Goal: Participate in discussion: Participate in discussion

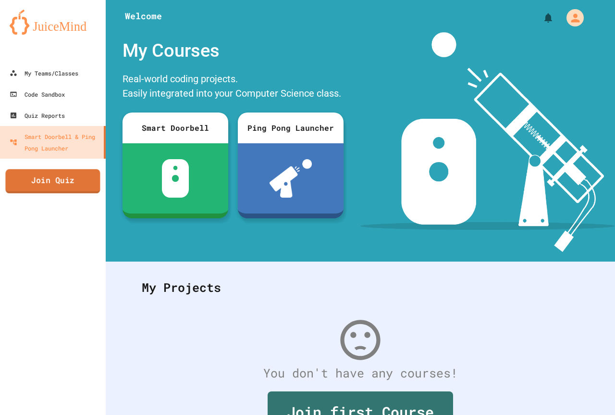
click at [79, 177] on link "Join Quiz" at bounding box center [52, 181] width 95 height 24
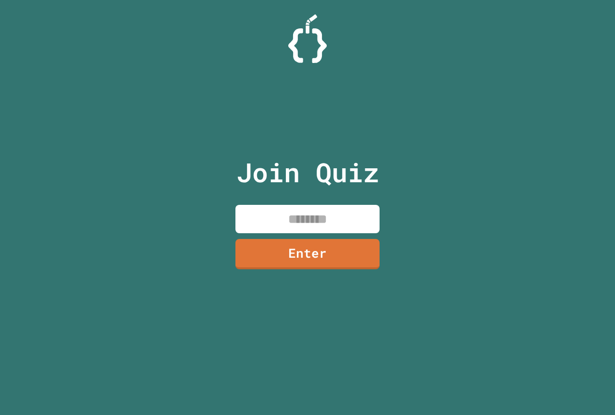
click at [355, 225] on input at bounding box center [308, 219] width 144 height 28
type input "********"
click at [329, 264] on link "Enter" at bounding box center [308, 253] width 142 height 32
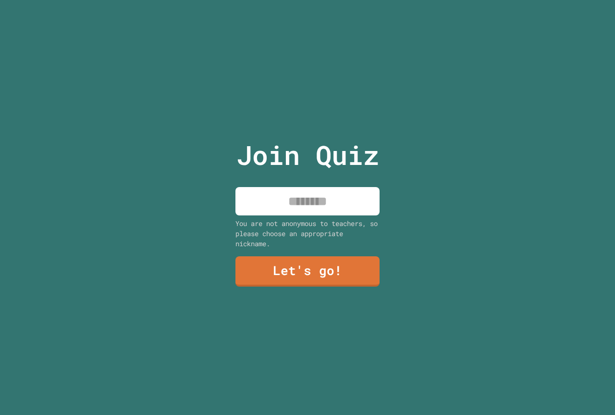
click at [342, 206] on input at bounding box center [308, 201] width 144 height 28
drag, startPoint x: 291, startPoint y: 191, endPoint x: 286, endPoint y: 193, distance: 5.9
click at [289, 191] on input "**********" at bounding box center [308, 201] width 144 height 28
click at [286, 193] on input "**********" at bounding box center [308, 201] width 144 height 28
type input "**********"
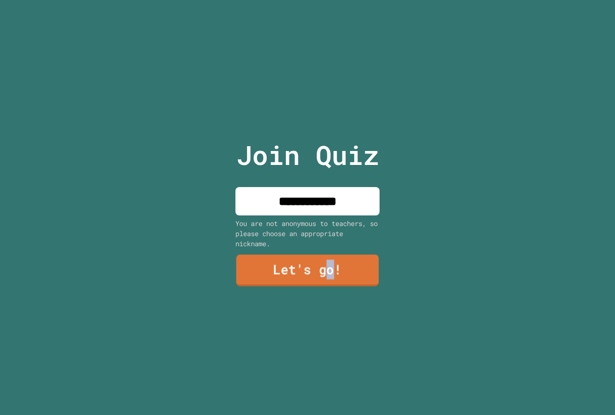
click at [326, 281] on link "Let's go!" at bounding box center [308, 271] width 143 height 32
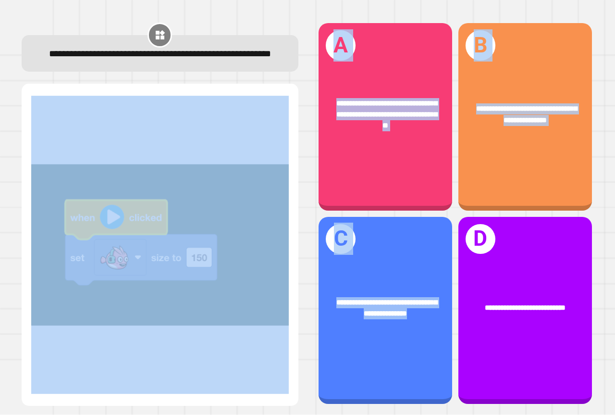
drag, startPoint x: 409, startPoint y: 351, endPoint x: 262, endPoint y: 361, distance: 146.9
click at [262, 361] on div "**********" at bounding box center [307, 213] width 591 height 402
click at [262, 361] on img at bounding box center [160, 245] width 258 height 298
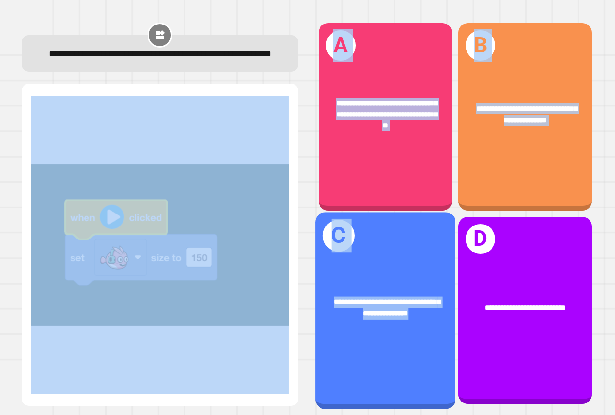
click at [378, 324] on div "**********" at bounding box center [385, 308] width 140 height 54
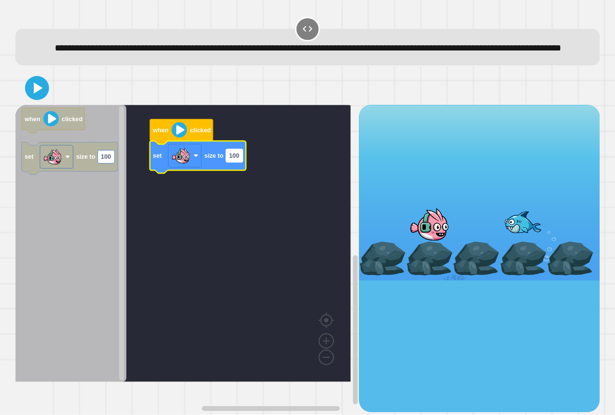
click at [228, 162] on rect "Blockly Workspace" at bounding box center [234, 155] width 17 height 13
type input "*"
type input "***"
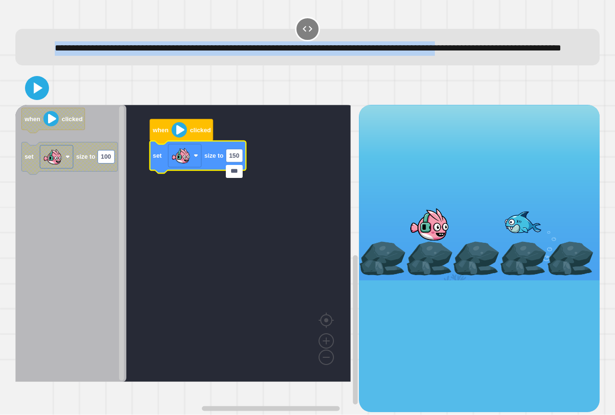
click at [26, 67] on div "**********" at bounding box center [307, 40] width 591 height 56
click at [37, 94] on icon at bounding box center [36, 87] width 19 height 19
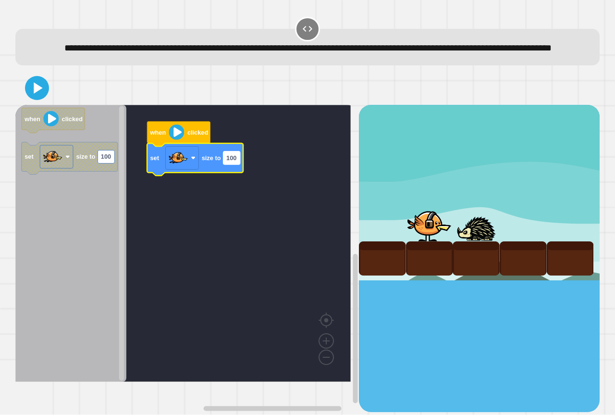
click at [231, 162] on text "100" at bounding box center [231, 157] width 10 height 7
type input "***"
click at [46, 95] on icon at bounding box center [37, 88] width 22 height 22
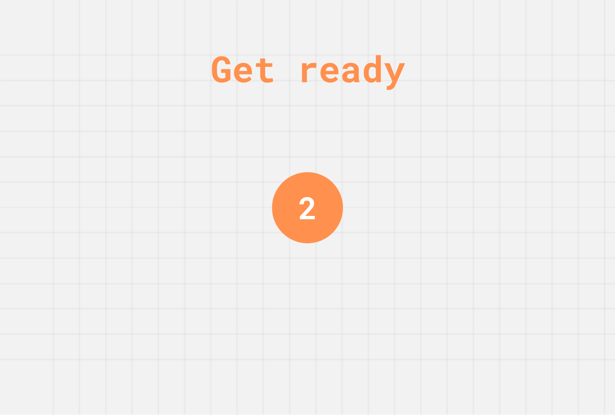
drag, startPoint x: 25, startPoint y: 388, endPoint x: 4, endPoint y: 288, distance: 101.8
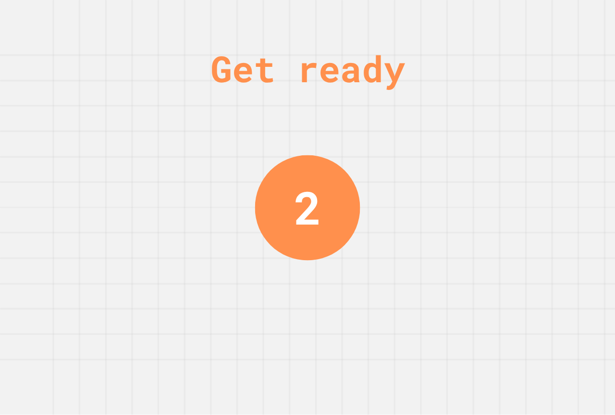
drag, startPoint x: 4, startPoint y: 288, endPoint x: 3, endPoint y: 341, distance: 52.9
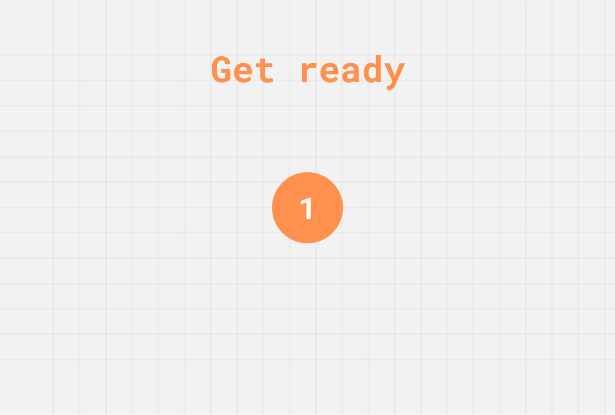
drag, startPoint x: 3, startPoint y: 341, endPoint x: 352, endPoint y: 193, distance: 379.3
click at [352, 193] on div "Get ready 1" at bounding box center [307, 207] width 615 height 415
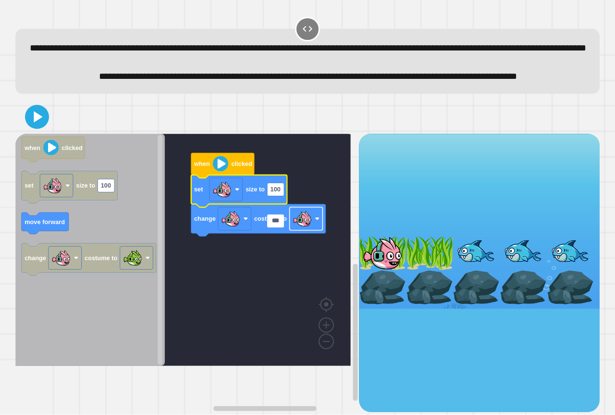
click at [305, 228] on image "Blockly Workspace" at bounding box center [302, 218] width 19 height 19
click at [276, 196] on rect "Blockly Workspace" at bounding box center [275, 189] width 17 height 13
type input "***"
click at [37, 127] on icon at bounding box center [37, 117] width 20 height 20
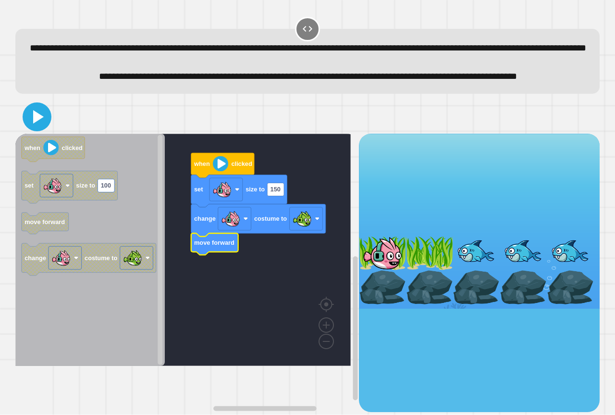
click at [26, 128] on icon at bounding box center [36, 116] width 23 height 23
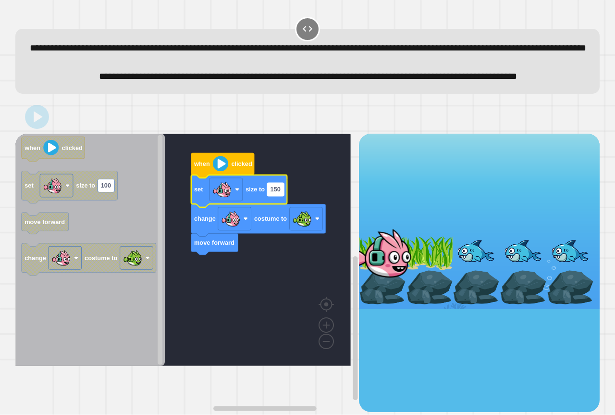
click at [279, 196] on rect "Blockly Workspace" at bounding box center [275, 189] width 17 height 13
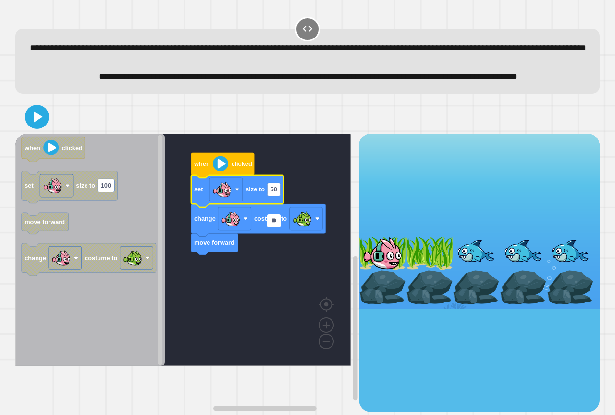
click at [273, 224] on input "**" at bounding box center [273, 220] width 13 height 13
type input "**"
click at [43, 134] on div at bounding box center [307, 117] width 585 height 34
click at [43, 126] on icon at bounding box center [36, 116] width 19 height 19
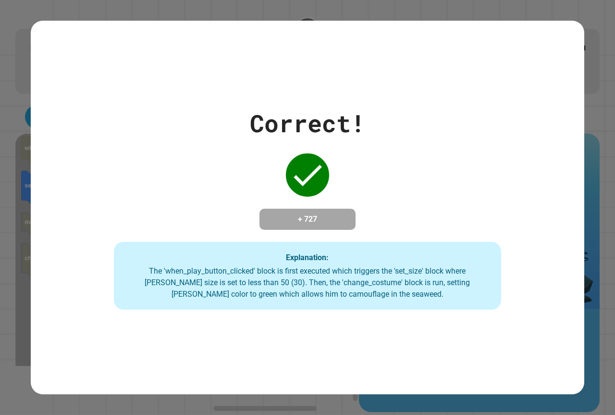
click at [458, 20] on div "Correct! + 727 Explanation: The 'when_play_button_clicked' block is first execu…" at bounding box center [307, 207] width 615 height 415
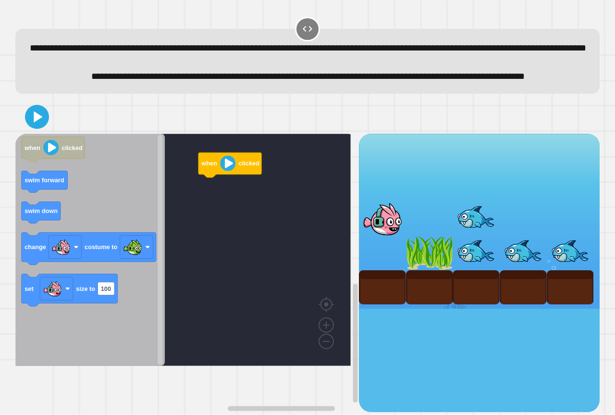
click at [190, 233] on div "when clicked when clicked swim forward swim down change costume to set size to …" at bounding box center [187, 273] width 344 height 278
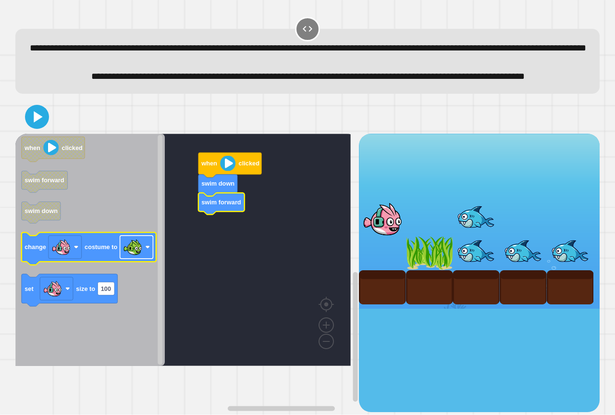
click at [144, 259] on rect "Blockly Workspace" at bounding box center [136, 247] width 33 height 23
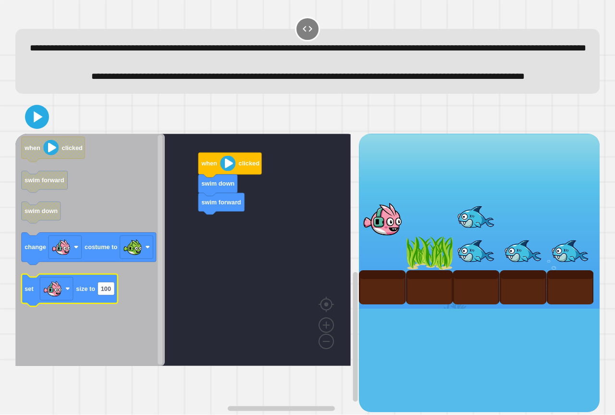
click at [95, 306] on icon "Blockly Workspace" at bounding box center [70, 290] width 96 height 32
click at [105, 292] on text "100" at bounding box center [106, 288] width 10 height 7
type input "**"
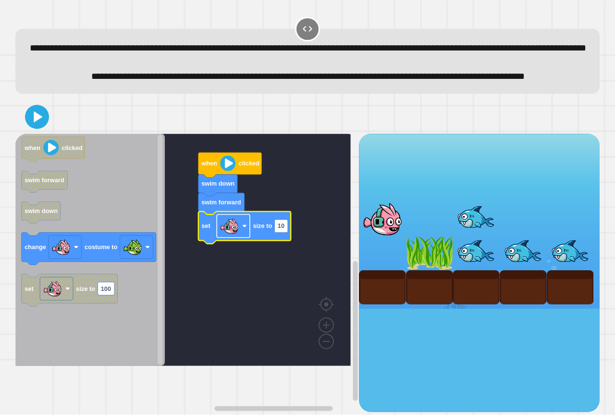
click at [237, 236] on image "Blockly Workspace" at bounding box center [229, 225] width 19 height 19
click at [38, 126] on icon at bounding box center [36, 116] width 19 height 19
click at [296, 339] on rect "Blockly Workspace" at bounding box center [183, 250] width 336 height 232
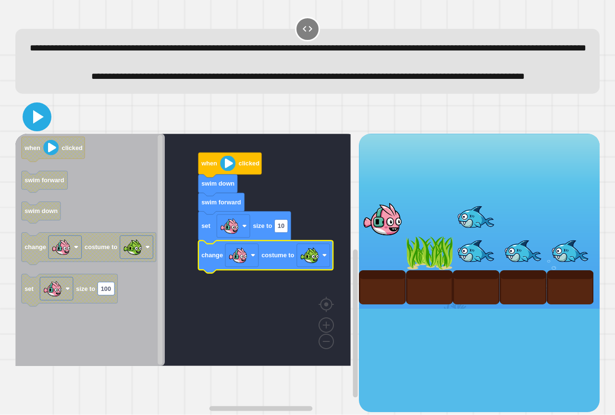
click at [48, 128] on icon at bounding box center [36, 116] width 23 height 23
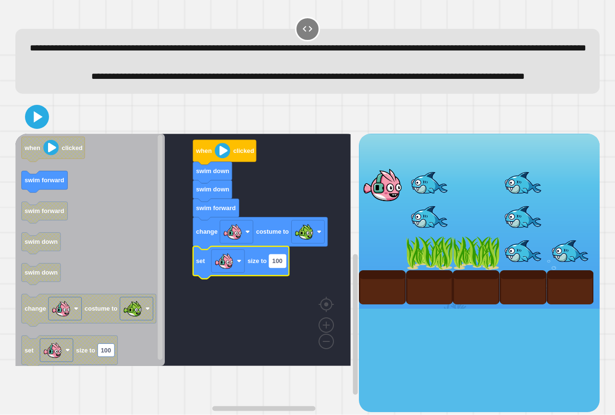
click at [277, 264] on text "100" at bounding box center [278, 260] width 10 height 7
type input "**"
click at [38, 124] on icon at bounding box center [38, 116] width 11 height 13
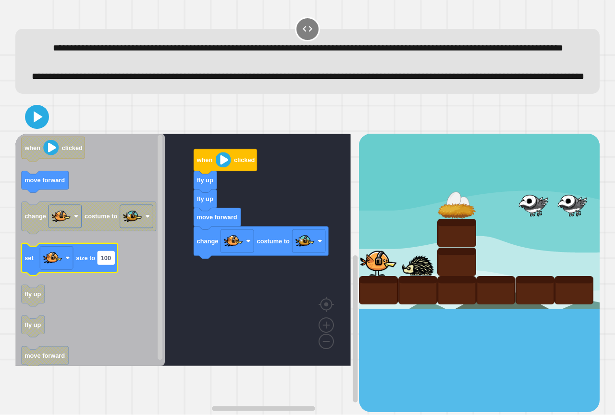
click at [102, 264] on rect "Blockly Workspace" at bounding box center [106, 257] width 17 height 13
type input "**"
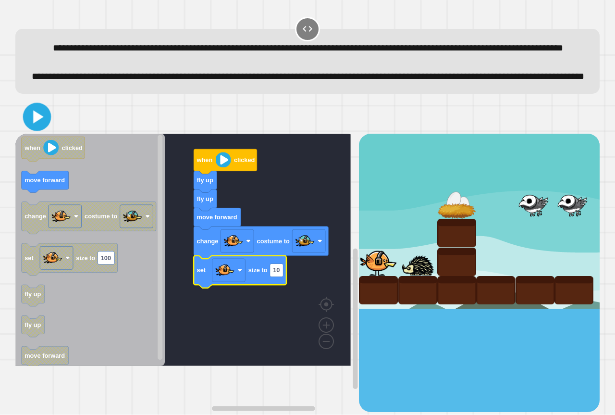
click at [34, 128] on icon at bounding box center [37, 117] width 23 height 23
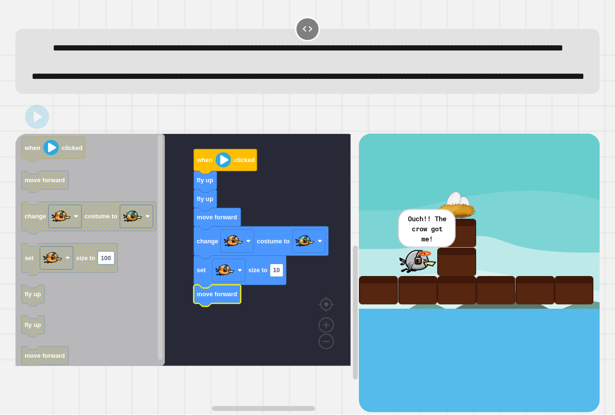
click at [34, 126] on icon at bounding box center [36, 116] width 19 height 19
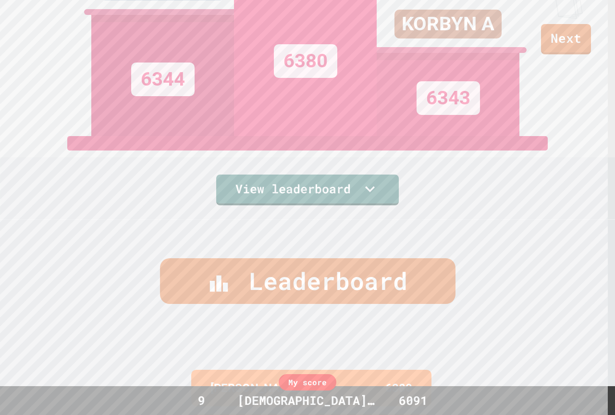
scroll to position [178, 0]
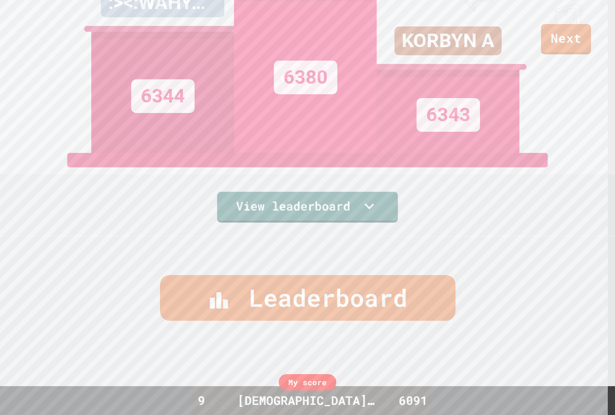
click at [333, 208] on link "View leaderboard" at bounding box center [307, 207] width 181 height 31
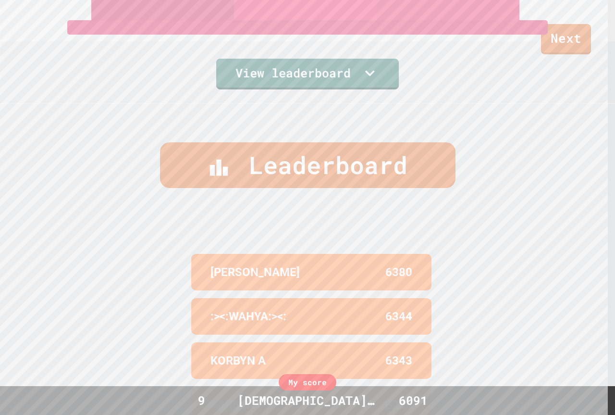
scroll to position [267, 0]
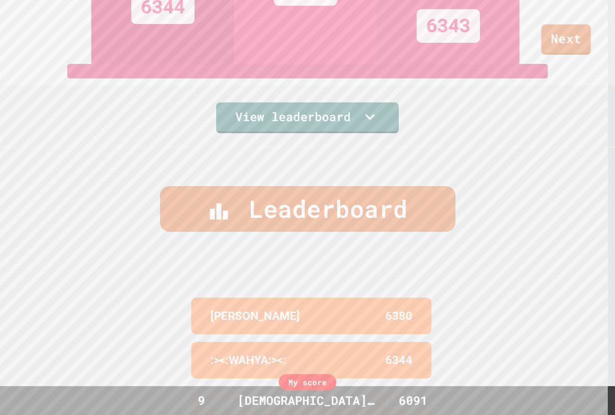
drag, startPoint x: 572, startPoint y: 15, endPoint x: 577, endPoint y: 27, distance: 13.4
click at [573, 20] on div "Next" at bounding box center [307, 27] width 615 height 54
click at [577, 29] on link "Next" at bounding box center [566, 38] width 45 height 32
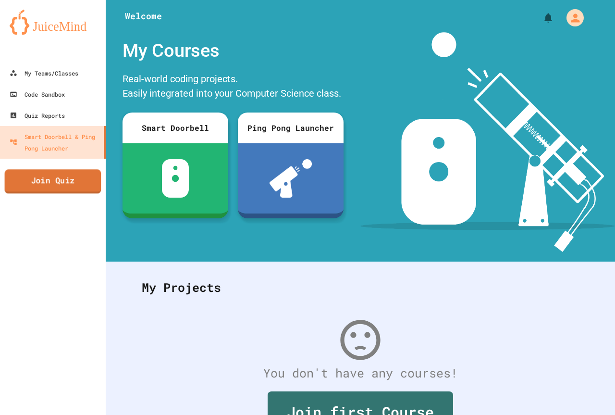
click at [89, 187] on link "Join Quiz" at bounding box center [53, 181] width 97 height 24
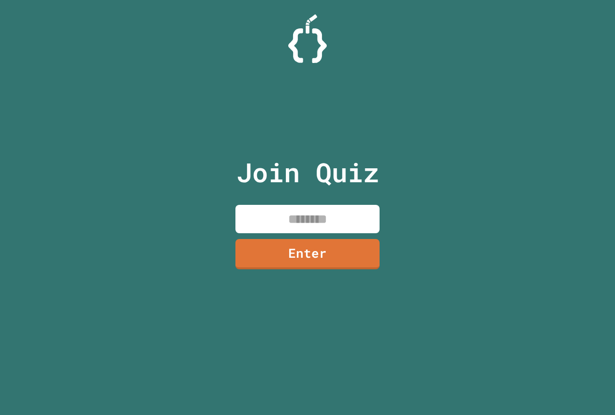
click at [342, 220] on input at bounding box center [308, 219] width 144 height 28
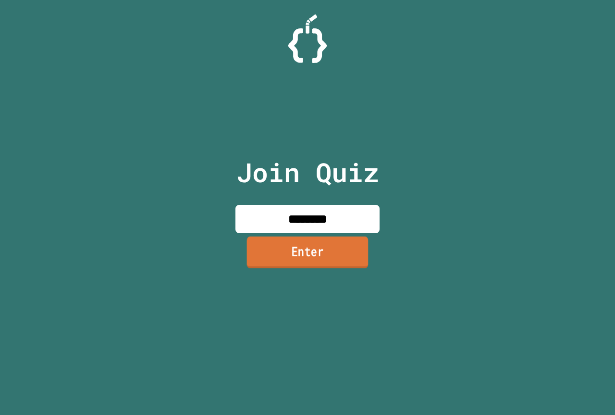
type input "********"
click at [277, 263] on link "Enter" at bounding box center [308, 253] width 122 height 32
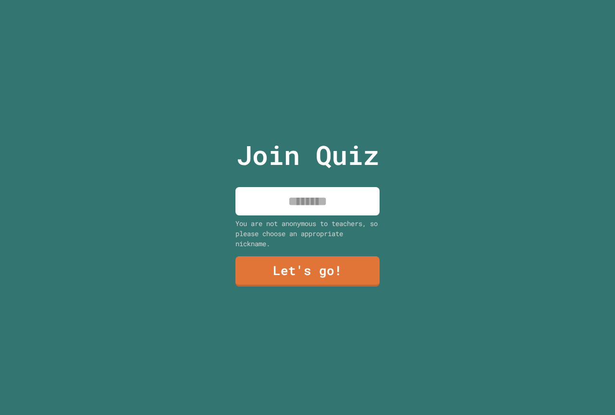
drag, startPoint x: 312, startPoint y: 177, endPoint x: 316, endPoint y: 198, distance: 20.6
click at [312, 186] on div "Join Quiz You are not anonymous to teachers, so please choose an appropriate ni…" at bounding box center [308, 207] width 162 height 415
click at [316, 198] on input at bounding box center [308, 201] width 144 height 28
type input "**********"
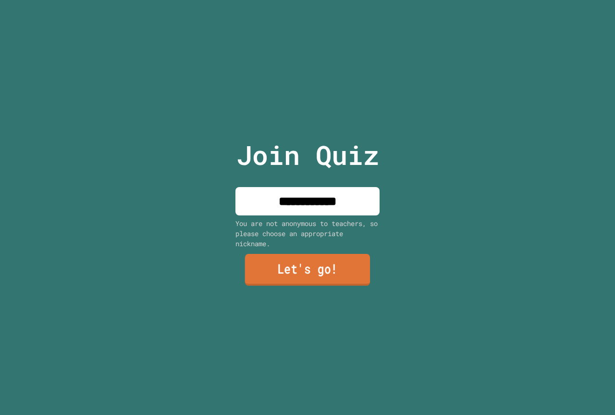
click at [316, 282] on link "Let's go!" at bounding box center [307, 270] width 125 height 32
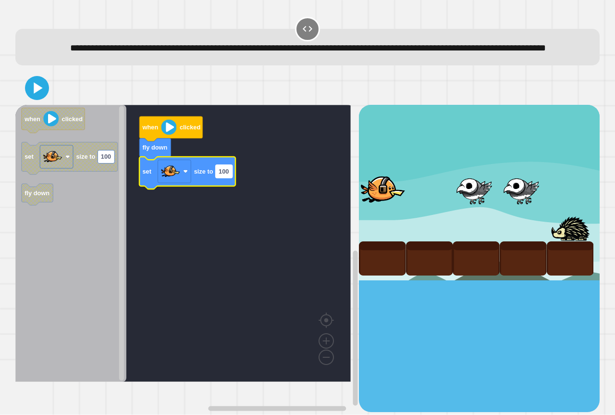
click at [228, 175] on text "100" at bounding box center [224, 171] width 10 height 7
type input "*"
type input "***"
click at [39, 96] on icon at bounding box center [37, 88] width 20 height 20
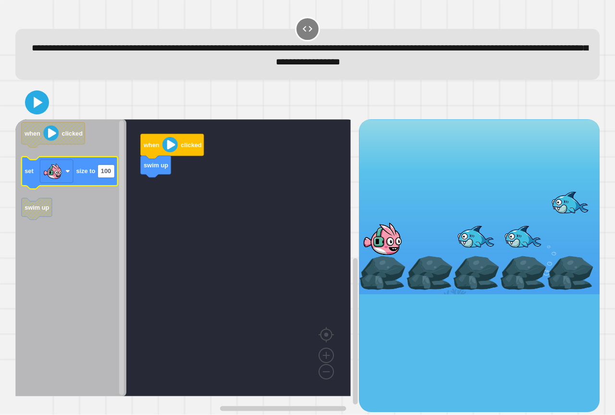
click at [102, 165] on icon "Blockly Workspace" at bounding box center [70, 173] width 96 height 32
click at [108, 178] on rect "Blockly Workspace" at bounding box center [106, 171] width 17 height 13
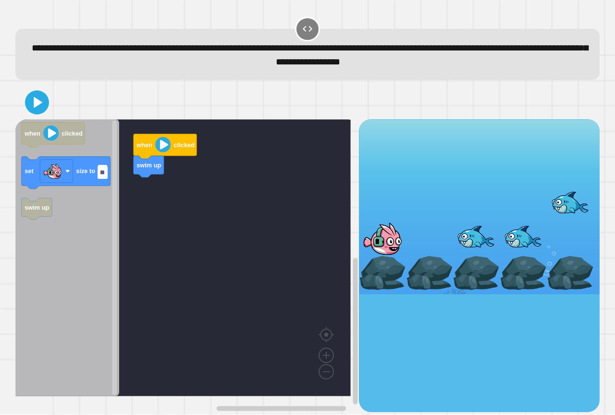
type input "***"
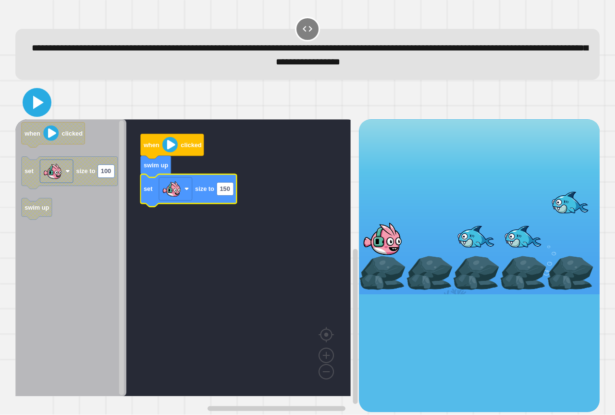
click at [33, 112] on icon at bounding box center [36, 102] width 23 height 23
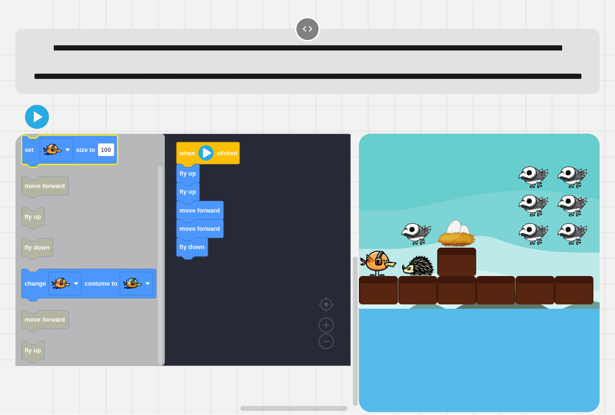
click at [108, 156] on g "100" at bounding box center [106, 149] width 17 height 13
click at [107, 182] on input "***" at bounding box center [106, 180] width 17 height 13
click at [104, 184] on input "***" at bounding box center [106, 180] width 17 height 13
click at [114, 178] on input "***" at bounding box center [106, 180] width 17 height 13
type input "*"
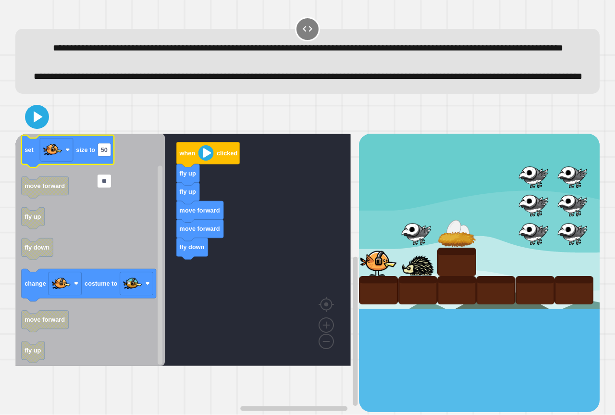
type input "*"
type input "**"
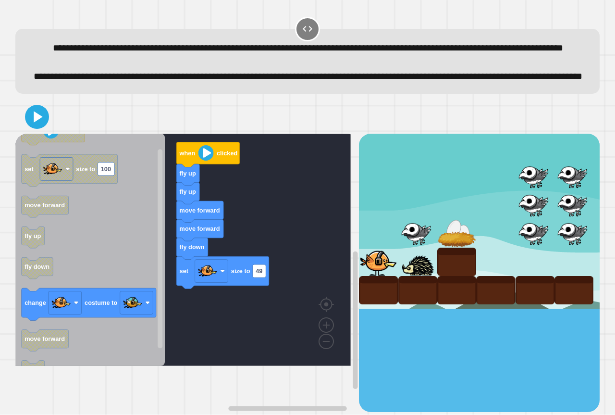
click at [178, 318] on div "when clicked fly up fly up move forward move forward fly down set size to 49 wh…" at bounding box center [187, 273] width 344 height 278
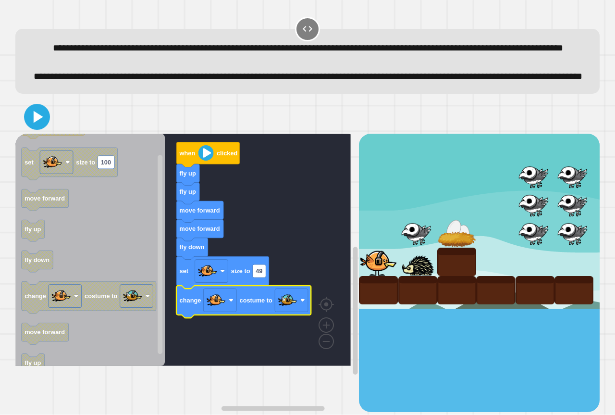
click at [38, 123] on icon at bounding box center [39, 117] width 10 height 12
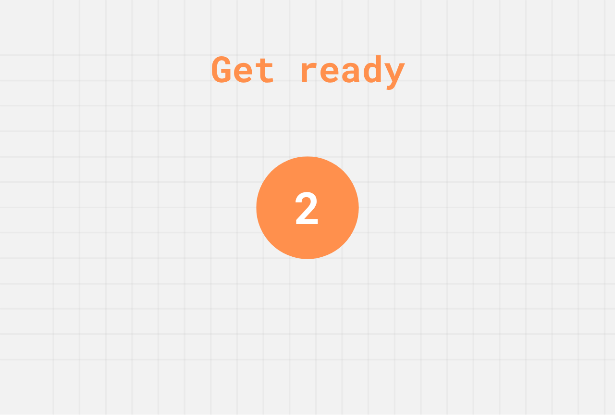
click at [121, 164] on div "Get ready 2" at bounding box center [307, 207] width 615 height 415
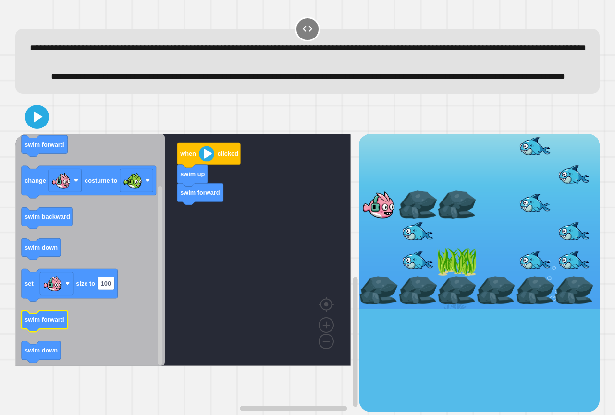
click at [51, 324] on text "swim forward" at bounding box center [45, 319] width 40 height 7
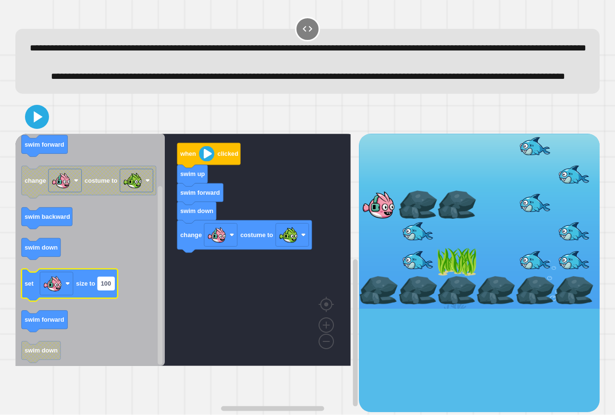
click at [114, 290] on rect "Blockly Workspace" at bounding box center [106, 283] width 17 height 13
type input "**"
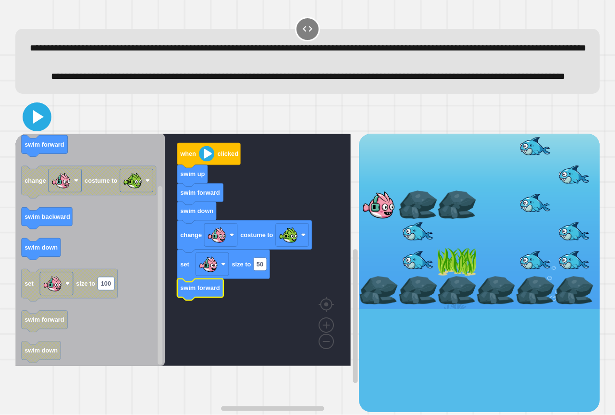
click at [34, 124] on icon at bounding box center [38, 116] width 11 height 13
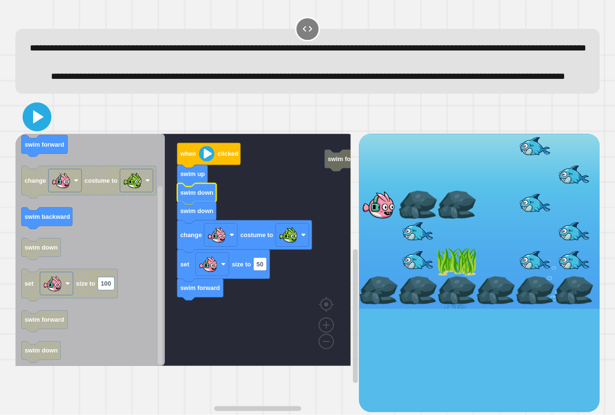
click at [42, 124] on icon at bounding box center [38, 116] width 11 height 13
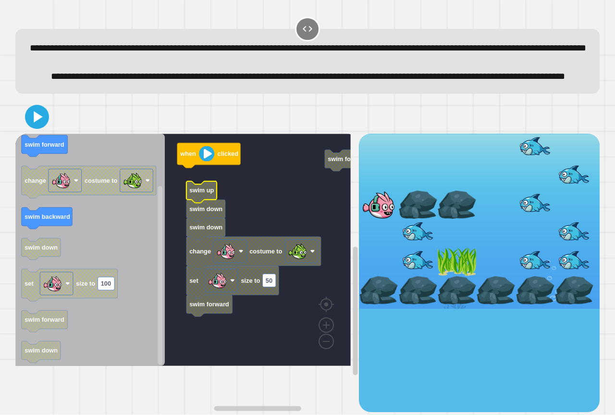
click at [217, 221] on g "swim forward when clicked swim up swim down swim down change costume to set siz…" at bounding box center [193, 250] width 356 height 232
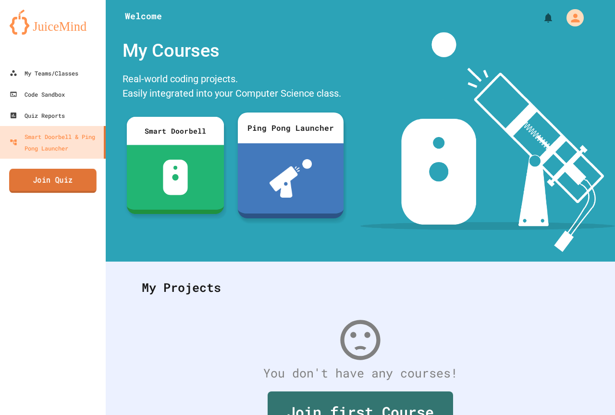
click at [60, 171] on link "Join Quiz" at bounding box center [52, 181] width 87 height 24
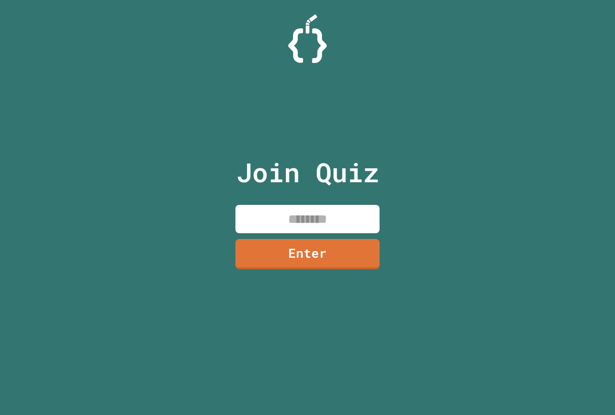
click at [319, 224] on input at bounding box center [308, 219] width 144 height 28
type input "********"
click at [334, 256] on link "Enter" at bounding box center [308, 253] width 146 height 32
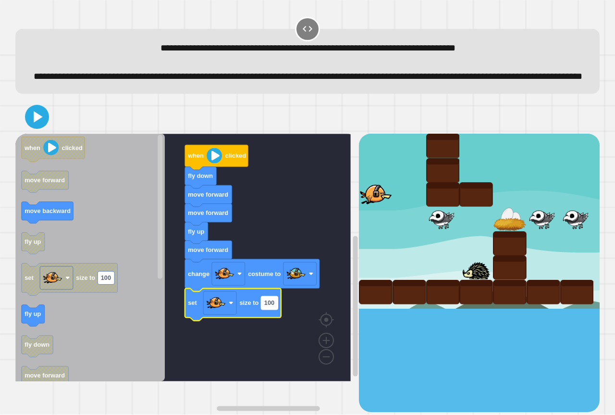
click at [274, 309] on rect "Blockly Workspace" at bounding box center [269, 302] width 17 height 13
type input "**"
click at [36, 134] on div at bounding box center [307, 117] width 585 height 34
click at [37, 124] on icon at bounding box center [38, 116] width 11 height 13
click at [132, 343] on icon "Blockly Workspace" at bounding box center [89, 258] width 149 height 248
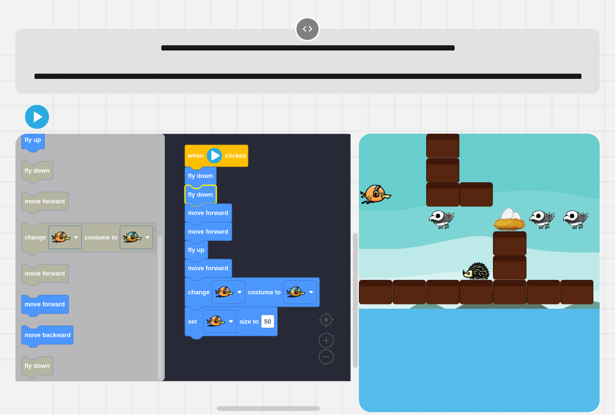
click at [36, 122] on icon at bounding box center [38, 116] width 9 height 11
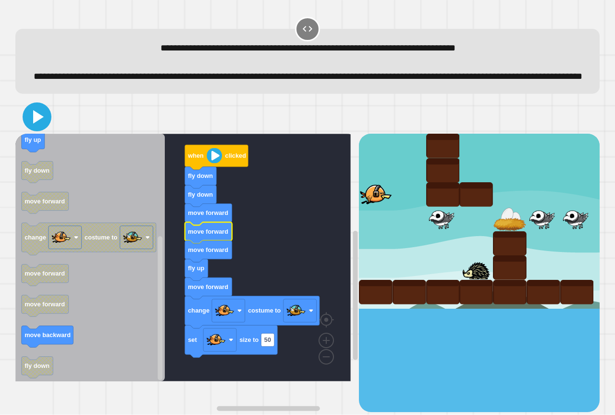
click at [38, 128] on icon at bounding box center [36, 116] width 23 height 23
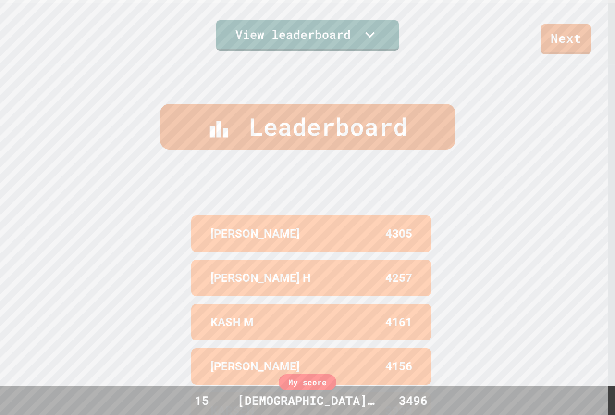
scroll to position [419, 0]
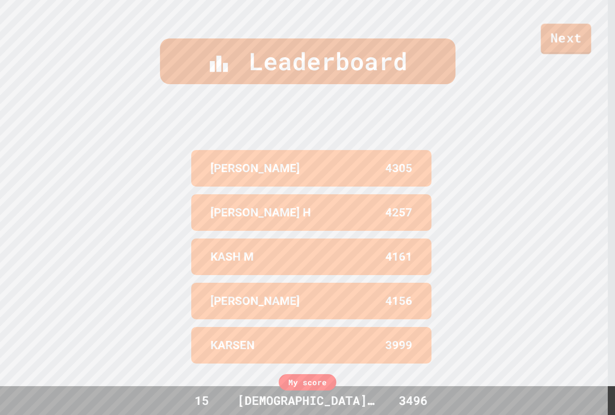
click at [545, 32] on link "Next" at bounding box center [566, 39] width 50 height 31
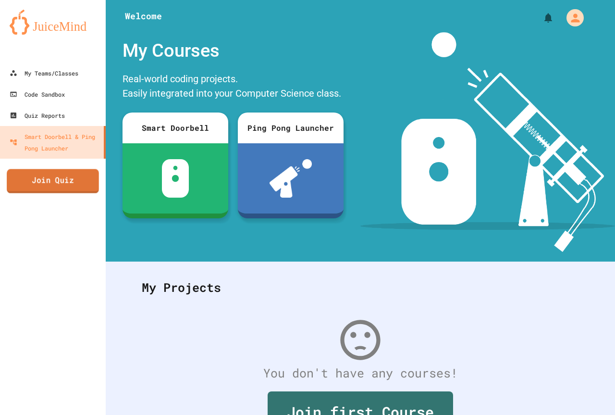
click at [61, 190] on link "Join Quiz" at bounding box center [53, 181] width 92 height 24
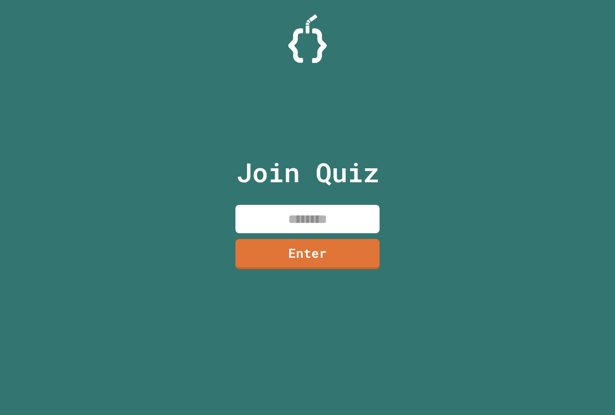
click at [276, 218] on input at bounding box center [308, 219] width 144 height 28
click at [269, 246] on link "Enter" at bounding box center [308, 253] width 142 height 32
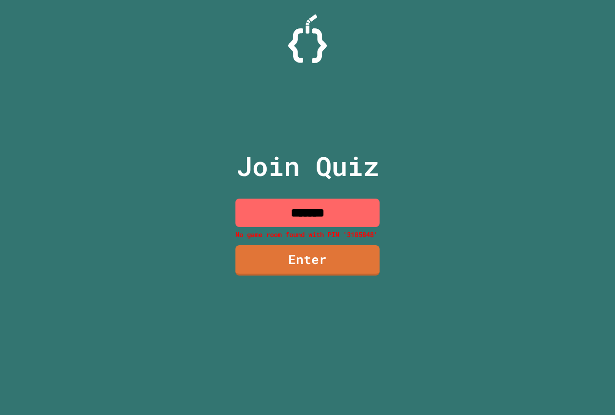
click at [307, 208] on input "*******" at bounding box center [308, 213] width 144 height 28
click at [321, 211] on input "*******" at bounding box center [308, 213] width 144 height 28
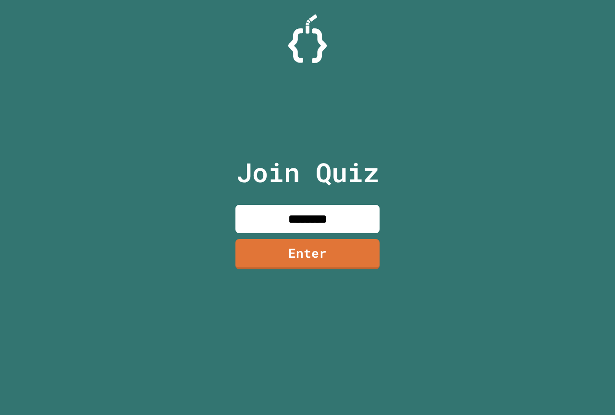
type input "********"
click at [333, 239] on link "Enter" at bounding box center [308, 254] width 144 height 30
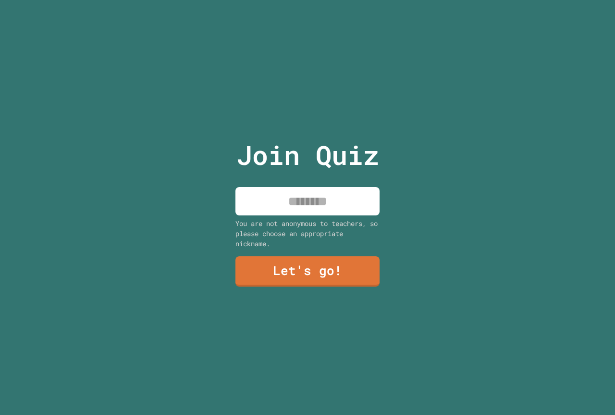
drag, startPoint x: 322, startPoint y: 214, endPoint x: 319, endPoint y: 202, distance: 12.4
click at [321, 211] on div "Join Quiz You are not anonymous to teachers, so please choose an appropriate ni…" at bounding box center [308, 207] width 162 height 415
click at [318, 197] on input at bounding box center [308, 201] width 144 height 28
type input "**********"
click at [273, 270] on link "Let's go!" at bounding box center [308, 271] width 142 height 32
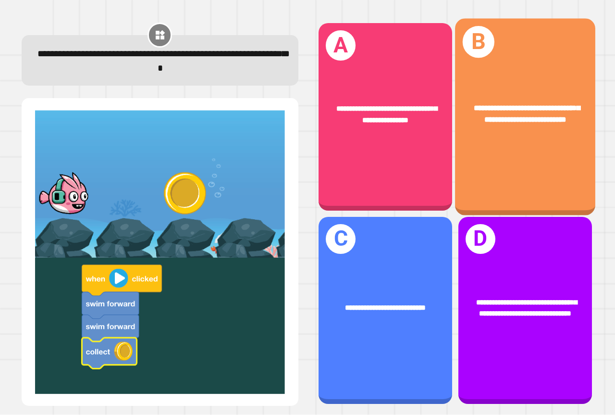
click at [552, 162] on div "**********" at bounding box center [525, 117] width 140 height 197
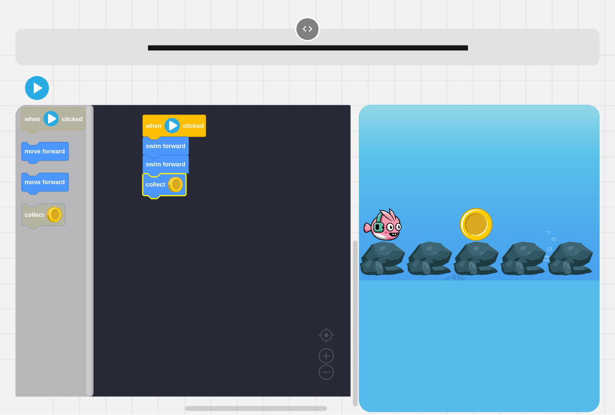
click at [30, 99] on div at bounding box center [307, 88] width 585 height 34
click at [30, 99] on icon at bounding box center [36, 87] width 23 height 23
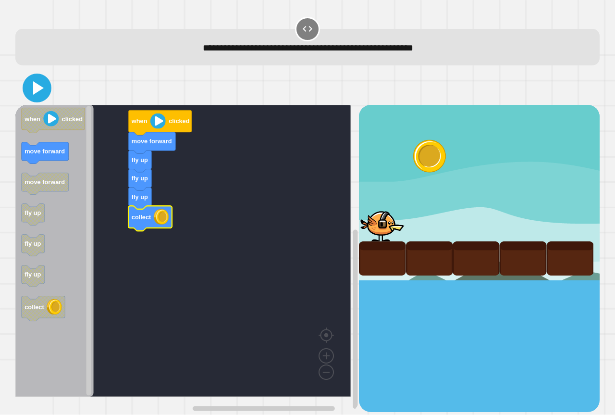
click at [45, 94] on icon at bounding box center [36, 87] width 23 height 23
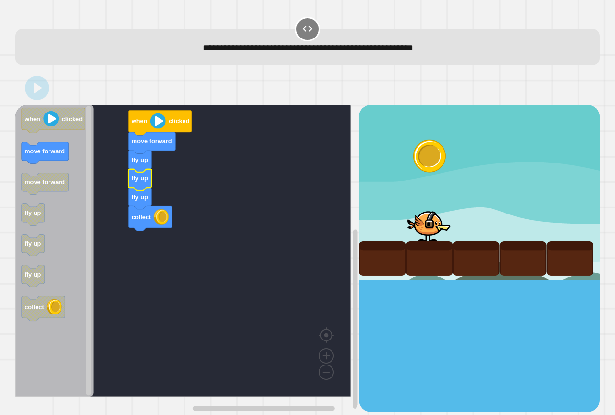
click at [148, 183] on g "fly up fly up collect" at bounding box center [149, 200] width 43 height 62
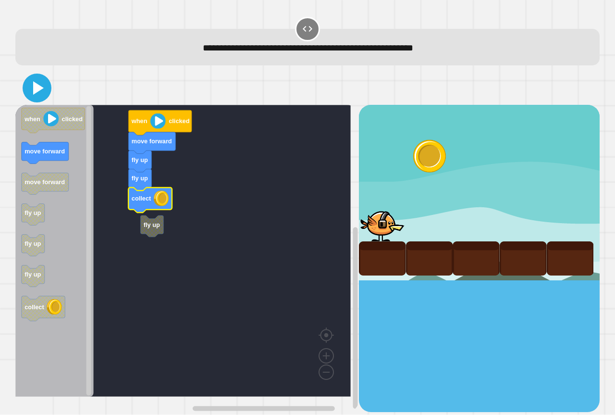
click at [44, 92] on icon at bounding box center [36, 87] width 23 height 23
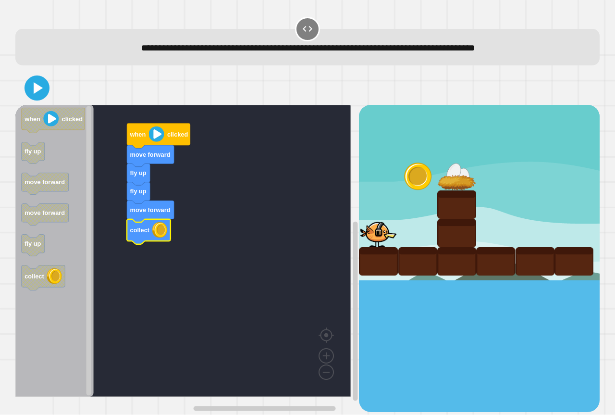
click at [39, 91] on icon at bounding box center [38, 88] width 9 height 12
click at [42, 82] on icon at bounding box center [37, 88] width 23 height 23
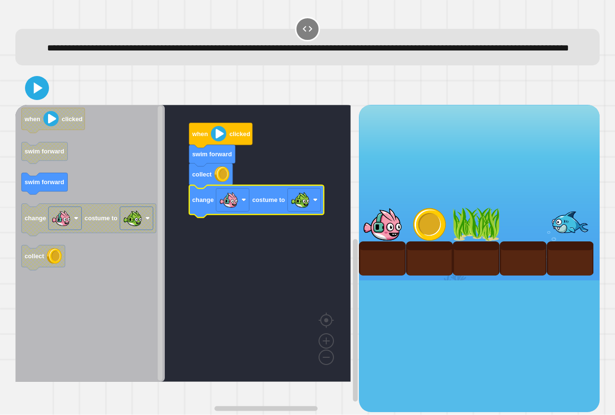
click at [39, 91] on div at bounding box center [307, 88] width 585 height 34
click at [39, 95] on icon at bounding box center [36, 87] width 19 height 19
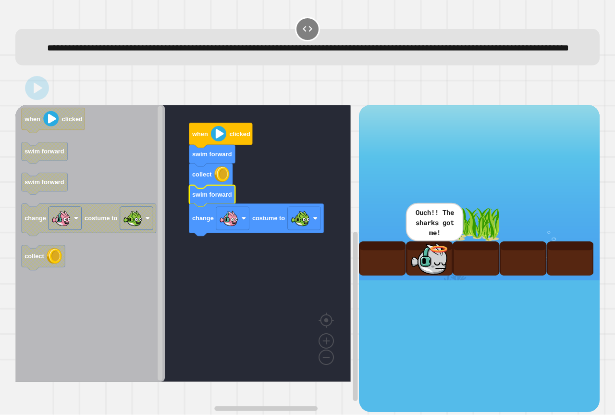
click at [33, 98] on icon at bounding box center [36, 87] width 19 height 19
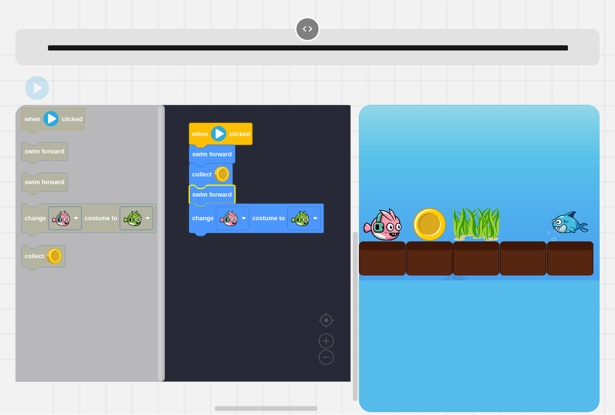
click at [53, 100] on div at bounding box center [307, 88] width 585 height 34
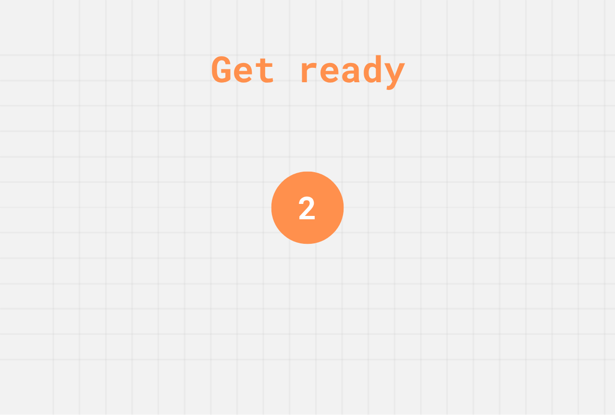
drag, startPoint x: 285, startPoint y: 371, endPoint x: 292, endPoint y: 377, distance: 9.9
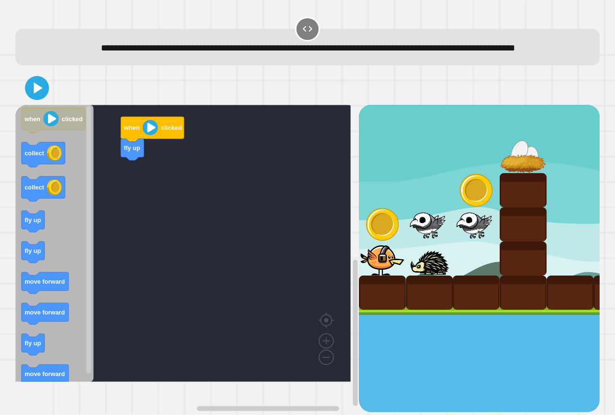
drag, startPoint x: 292, startPoint y: 377, endPoint x: 400, endPoint y: 361, distance: 108.8
click at [139, 262] on rect "Blockly Workspace" at bounding box center [183, 243] width 336 height 277
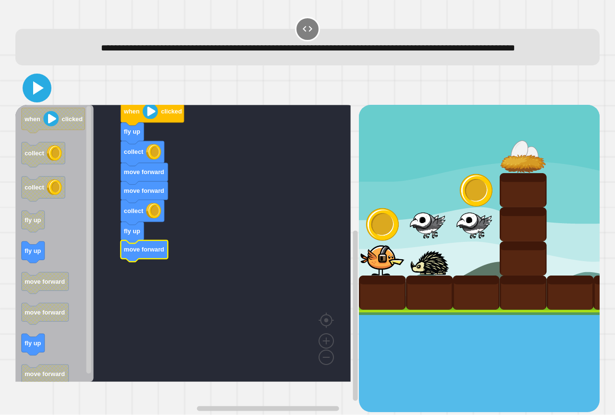
click at [44, 100] on icon at bounding box center [36, 87] width 23 height 23
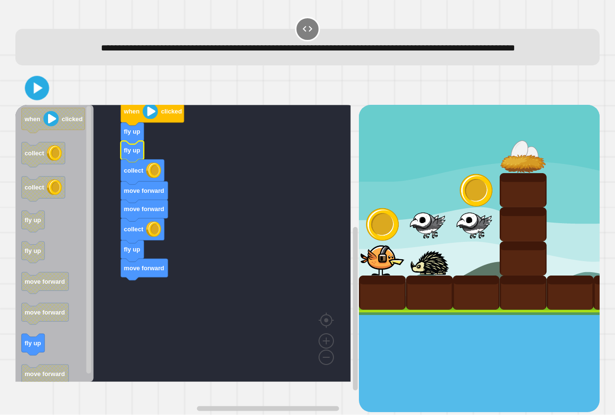
click at [36, 98] on icon at bounding box center [37, 88] width 20 height 20
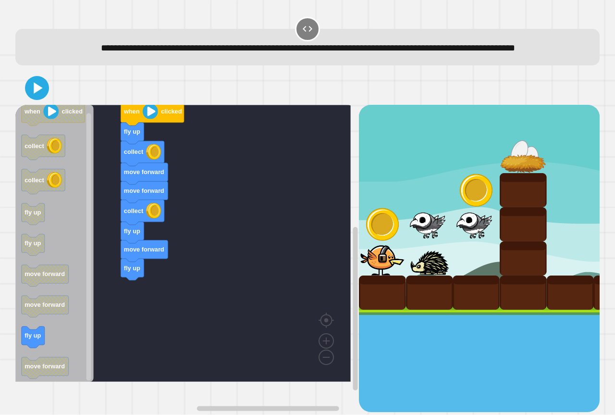
click at [104, 220] on div "when clicked fly up collect move forward move forward collect fly up move forwa…" at bounding box center [187, 258] width 344 height 307
click at [42, 320] on icon "when clicked collect collect fly up fly up move forward move forward fly up mov…" at bounding box center [54, 243] width 78 height 277
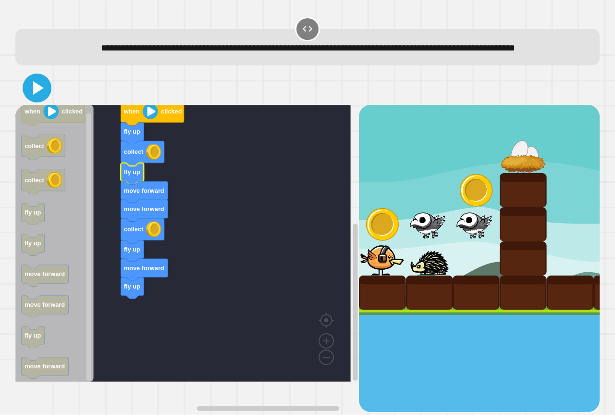
click at [32, 94] on icon at bounding box center [36, 87] width 23 height 23
click at [129, 313] on g "when clicked fly up collect fly up move forward move forward collect fly up mov…" at bounding box center [189, 241] width 349 height 281
click at [35, 100] on icon at bounding box center [36, 87] width 23 height 23
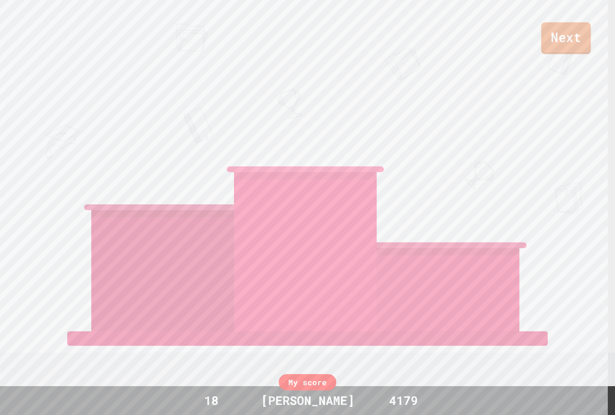
click at [560, 42] on link "Next" at bounding box center [566, 38] width 50 height 32
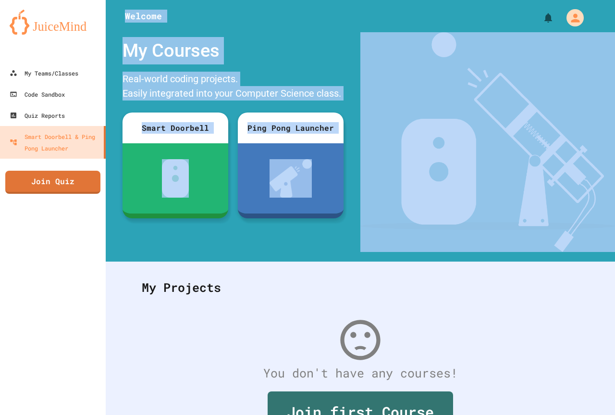
drag, startPoint x: 146, startPoint y: 19, endPoint x: 443, endPoint y: 253, distance: 377.9
click at [443, 253] on div "Welcome My Courses Real-world coding projects. Easily integrated into your Comp…" at bounding box center [361, 207] width 510 height 415
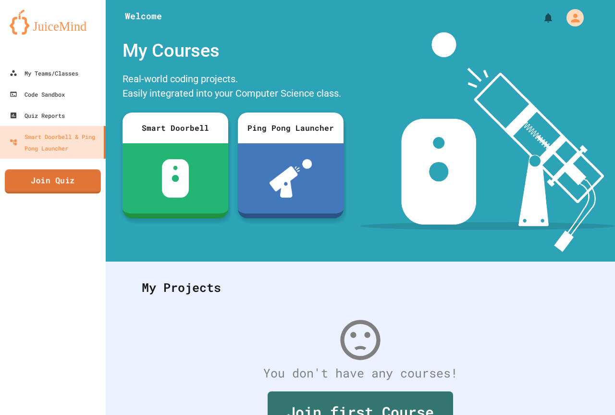
click at [68, 187] on link "Join Quiz" at bounding box center [53, 181] width 96 height 24
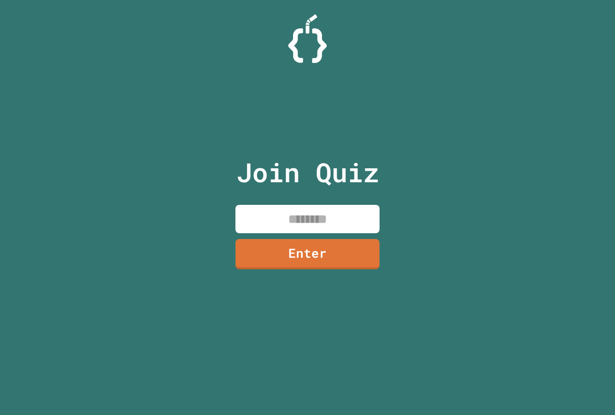
click at [321, 217] on input at bounding box center [308, 219] width 144 height 28
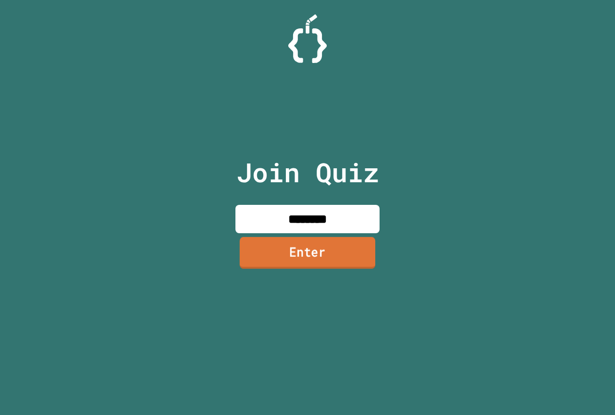
type input "********"
click at [349, 263] on link "Enter" at bounding box center [308, 253] width 136 height 32
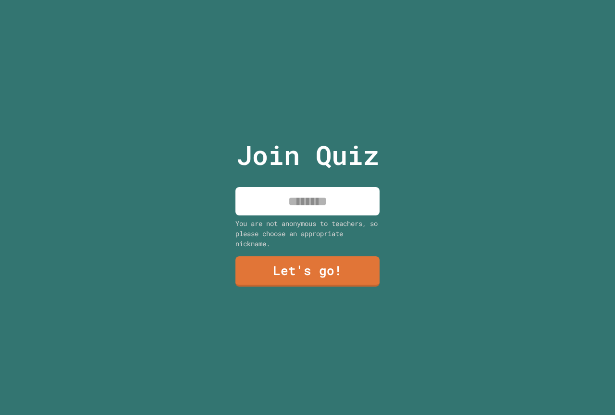
click at [359, 196] on input at bounding box center [308, 201] width 144 height 28
type input "**********"
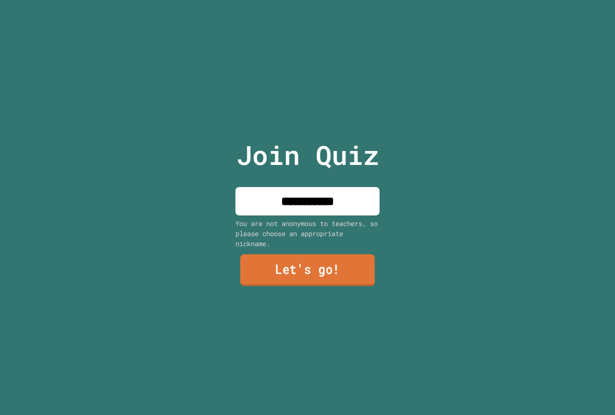
click at [307, 264] on link "Let's go!" at bounding box center [307, 270] width 135 height 32
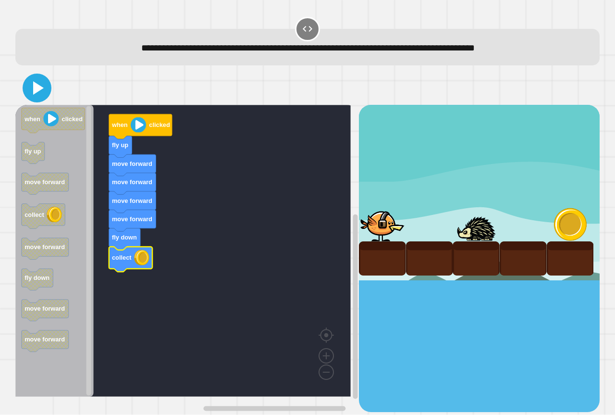
click at [37, 94] on icon at bounding box center [36, 87] width 23 height 23
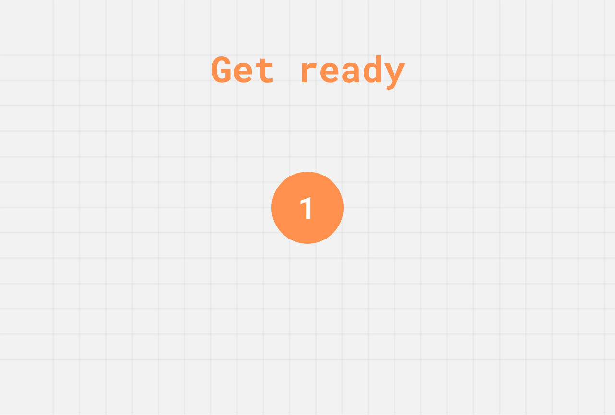
drag, startPoint x: 595, startPoint y: 403, endPoint x: 377, endPoint y: 265, distance: 257.8
click at [371, 267] on div "Get ready 1" at bounding box center [307, 207] width 615 height 415
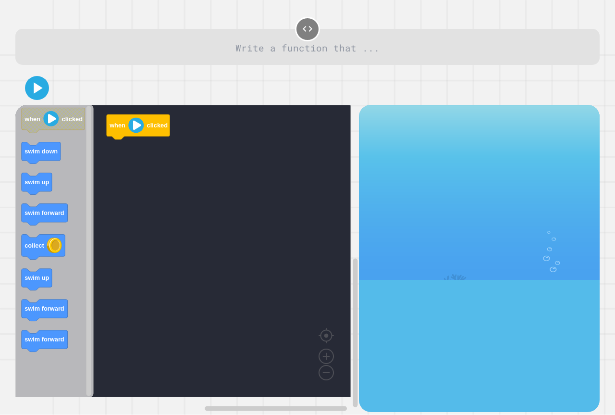
click at [277, 257] on rect "Blockly Workspace" at bounding box center [183, 251] width 336 height 292
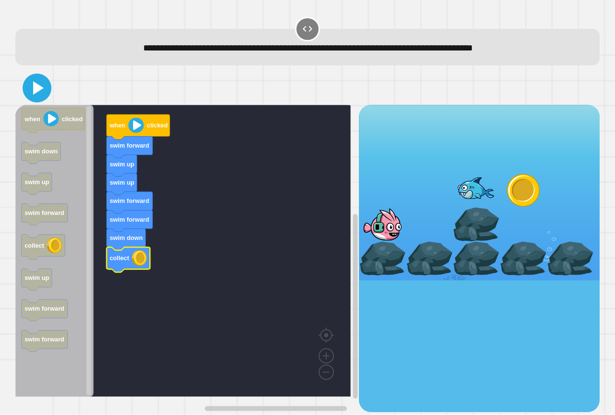
drag, startPoint x: 27, startPoint y: 78, endPoint x: 45, endPoint y: 86, distance: 19.4
click at [35, 80] on icon at bounding box center [36, 87] width 23 height 23
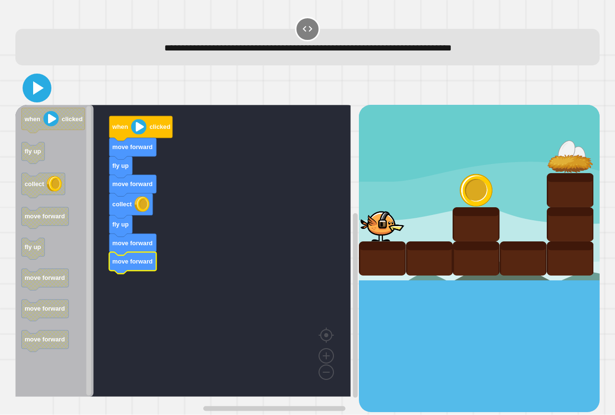
click at [41, 77] on button at bounding box center [37, 88] width 29 height 29
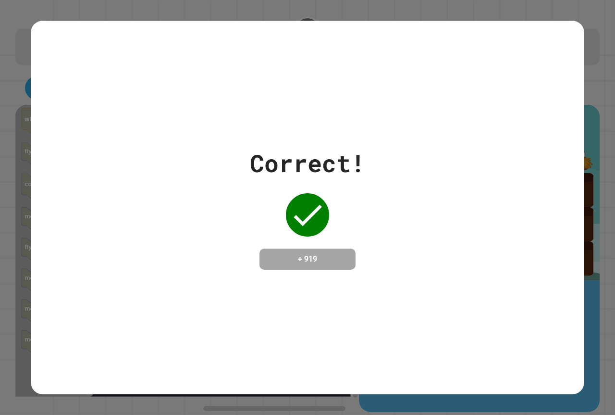
drag, startPoint x: 50, startPoint y: 153, endPoint x: 115, endPoint y: 52, distance: 120.3
drag, startPoint x: 115, startPoint y: 52, endPoint x: 122, endPoint y: 39, distance: 14.6
click at [122, 39] on div "Correct! + 919" at bounding box center [308, 207] width 554 height 373
drag, startPoint x: 122, startPoint y: 38, endPoint x: 330, endPoint y: 145, distance: 233.9
click at [329, 145] on div "Correct!" at bounding box center [307, 163] width 115 height 36
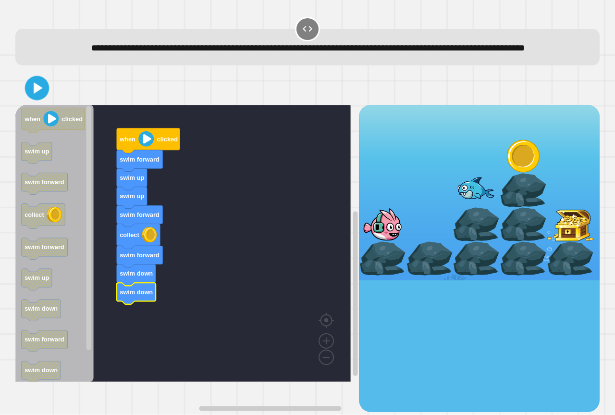
click at [41, 94] on icon at bounding box center [38, 89] width 9 height 12
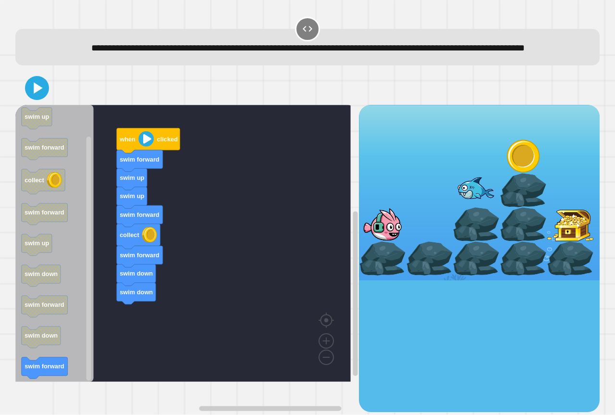
click at [122, 212] on div "when clicked swim forward swim up swim up swim forward collect swim forward swi…" at bounding box center [187, 258] width 344 height 307
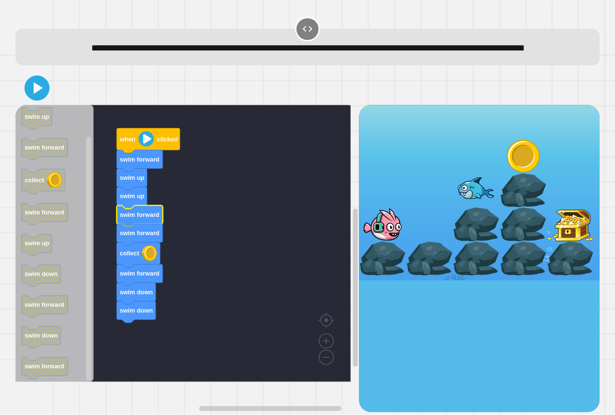
click at [38, 99] on icon at bounding box center [37, 88] width 20 height 20
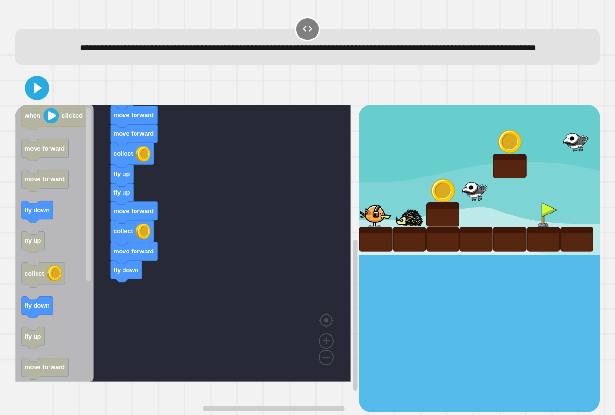
click at [94, 283] on div "when clicked fly up move forward move forward collect fly up fly up move forwar…" at bounding box center [187, 258] width 344 height 307
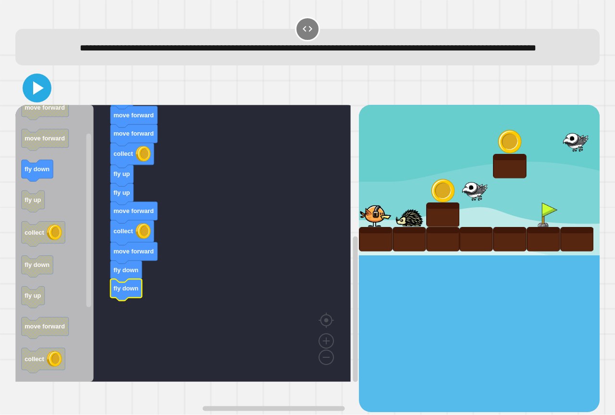
drag, startPoint x: 41, startPoint y: 100, endPoint x: 36, endPoint y: 102, distance: 5.8
click at [36, 100] on icon at bounding box center [36, 87] width 23 height 23
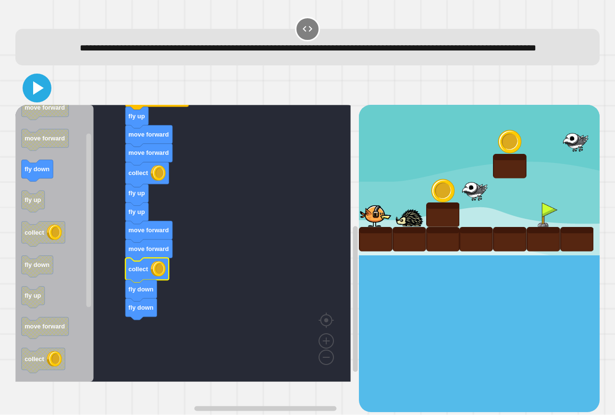
click at [34, 95] on icon at bounding box center [38, 87] width 11 height 13
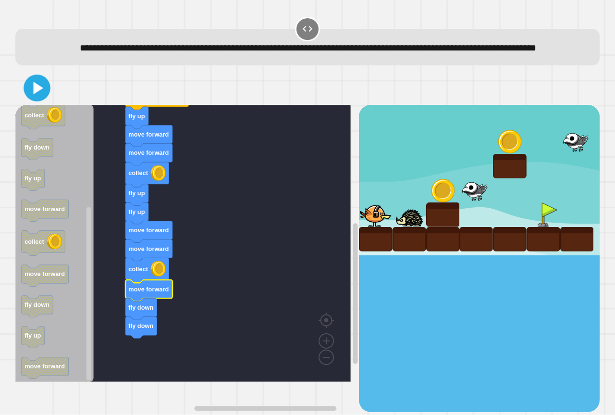
click at [29, 98] on icon at bounding box center [37, 88] width 22 height 22
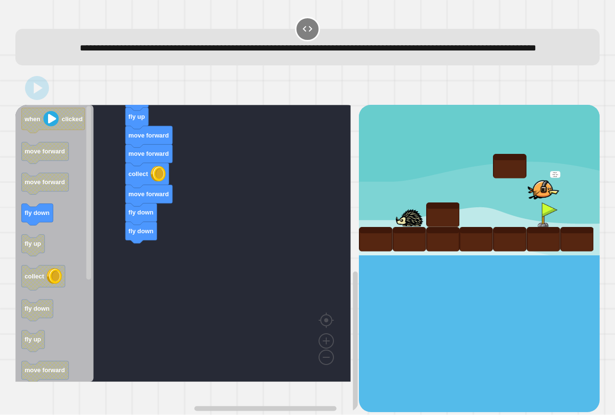
click at [63, 226] on icon "when clicked move forward move forward fly down fly up collect fly down fly up …" at bounding box center [54, 243] width 78 height 277
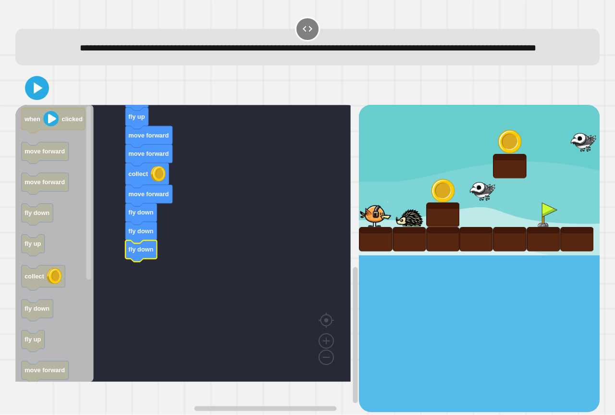
click at [38, 93] on div at bounding box center [307, 88] width 585 height 34
click at [37, 97] on icon at bounding box center [36, 87] width 23 height 23
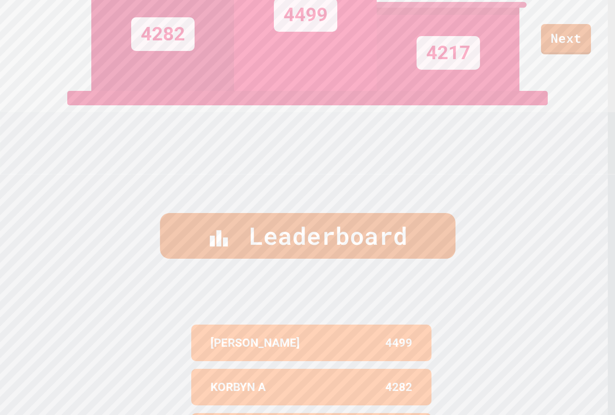
click at [303, 283] on div "Leaderboard PRESTON W 4499 KORBYN A 4282 AVA KNIGHT 4217 JOHNATHAN A 4216 WAHYA…" at bounding box center [307, 381] width 615 height 415
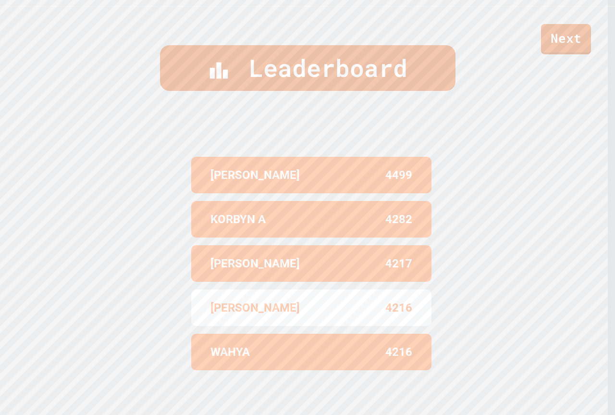
scroll to position [419, 0]
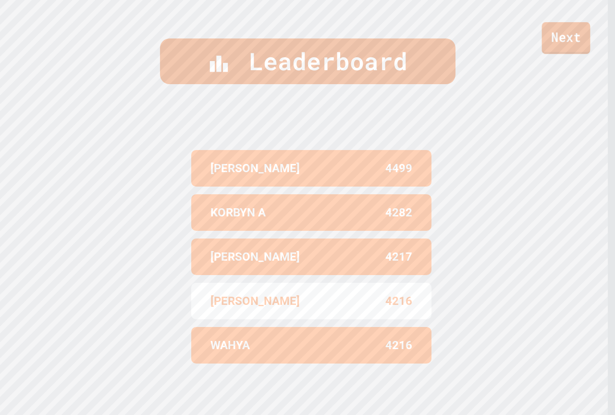
click at [562, 48] on link "Next" at bounding box center [566, 38] width 49 height 32
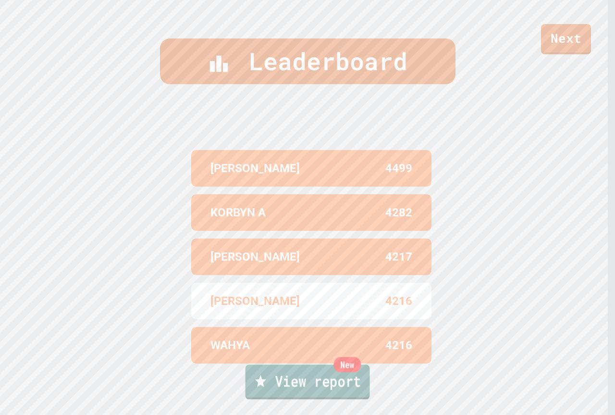
click at [344, 375] on link "New View report" at bounding box center [308, 381] width 124 height 35
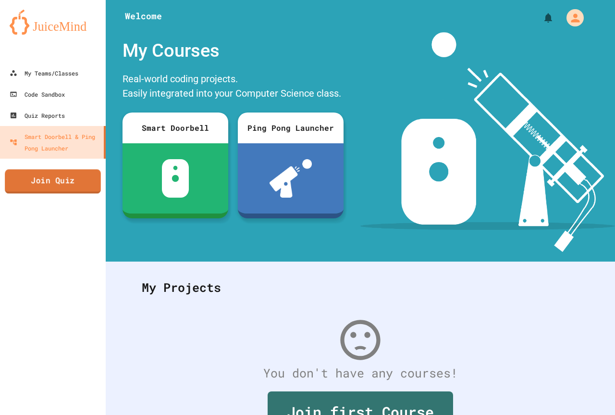
click at [38, 180] on link "Join Quiz" at bounding box center [53, 181] width 96 height 24
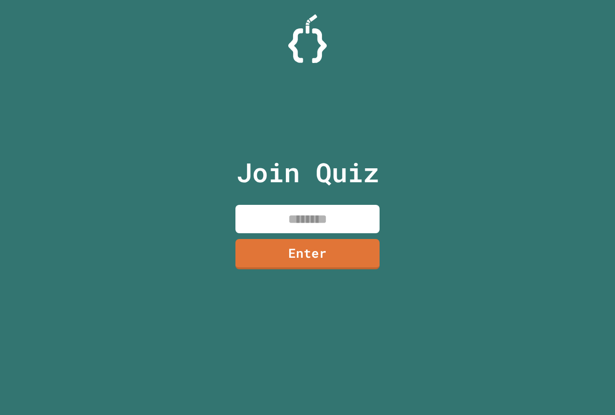
click at [333, 220] on input at bounding box center [308, 219] width 144 height 28
type input "********"
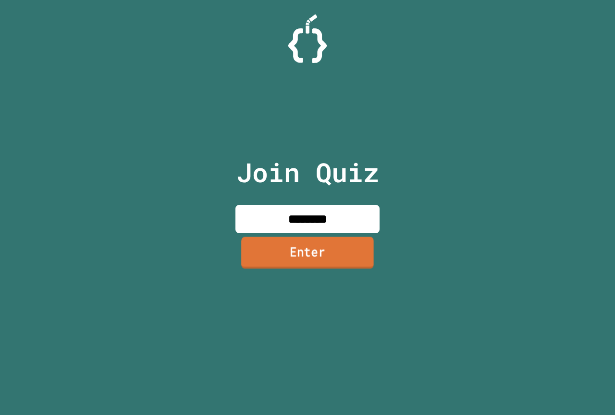
click at [342, 243] on link "Enter" at bounding box center [307, 253] width 133 height 32
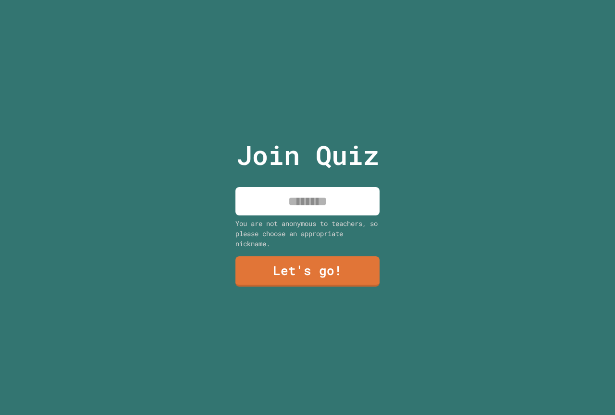
drag, startPoint x: 312, startPoint y: 194, endPoint x: 302, endPoint y: 174, distance: 21.9
click at [309, 187] on input at bounding box center [308, 201] width 144 height 28
type input "**********"
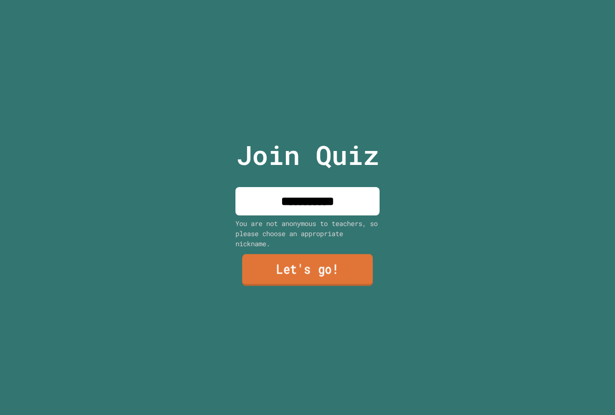
click at [371, 270] on div "**********" at bounding box center [308, 207] width 162 height 415
click at [371, 270] on link "Let's go!" at bounding box center [308, 271] width 142 height 32
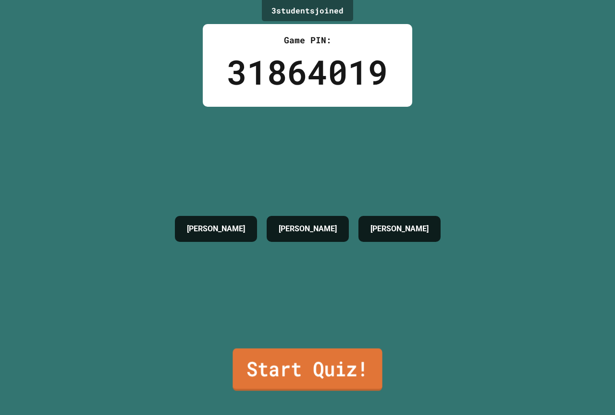
drag, startPoint x: 317, startPoint y: 372, endPoint x: 311, endPoint y: 370, distance: 6.2
click at [311, 370] on link "Start Quiz!" at bounding box center [307, 370] width 149 height 42
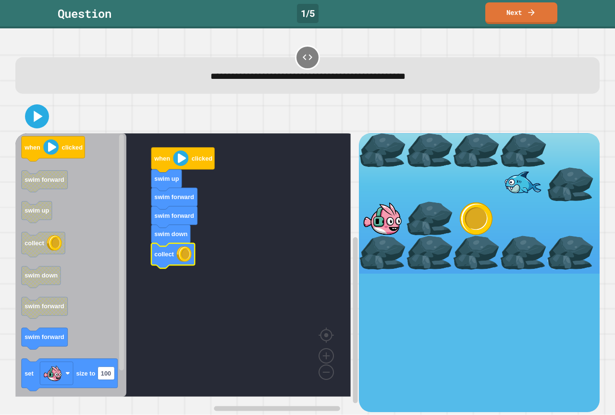
click at [25, 99] on div "when clicked swim up swim forward swim forward swim down collect when clicked s…" at bounding box center [307, 256] width 591 height 318
click at [30, 104] on div at bounding box center [307, 117] width 585 height 34
click at [32, 110] on icon at bounding box center [36, 116] width 23 height 23
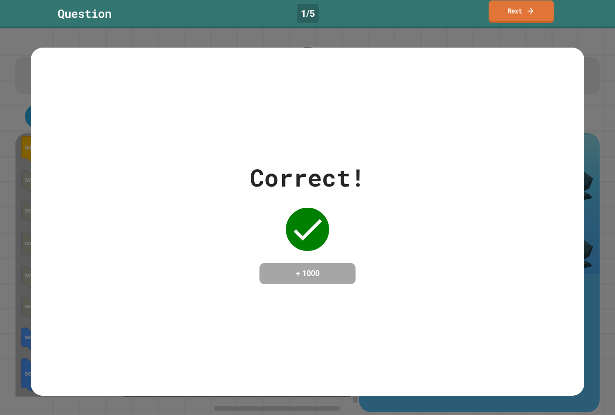
click at [508, 8] on link "Next" at bounding box center [521, 11] width 65 height 23
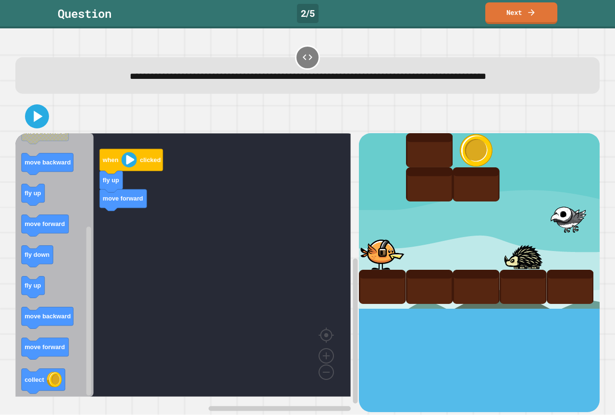
click at [80, 297] on icon "when clicked fly up fly down collect move forward move backward fly up move for…" at bounding box center [54, 264] width 78 height 263
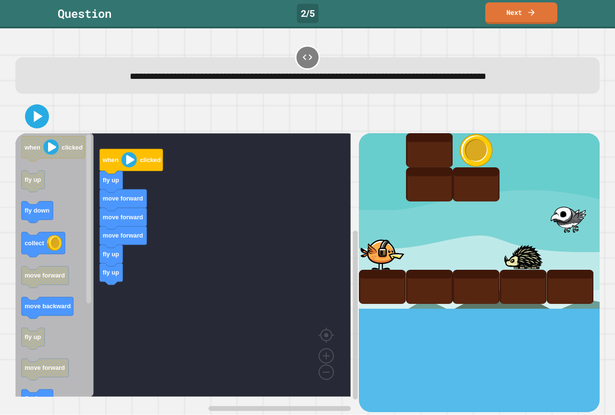
click at [95, 286] on div "when clicked fly up move forward move forward move forward fly up fly up when c…" at bounding box center [187, 272] width 344 height 278
click at [106, 298] on div "when clicked fly up move forward move forward move forward fly up fly up move b…" at bounding box center [187, 272] width 344 height 278
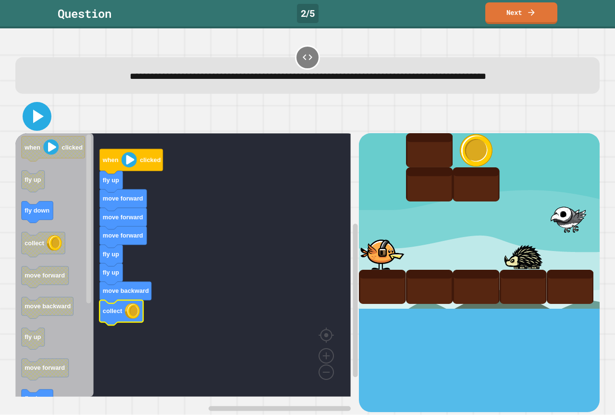
click at [37, 127] on icon at bounding box center [36, 116] width 23 height 23
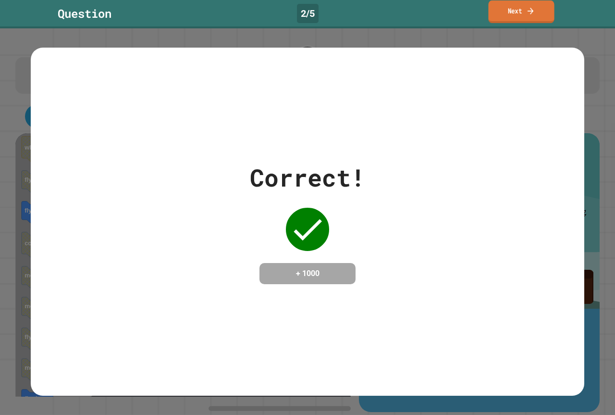
click at [498, 12] on link "Next" at bounding box center [521, 11] width 66 height 23
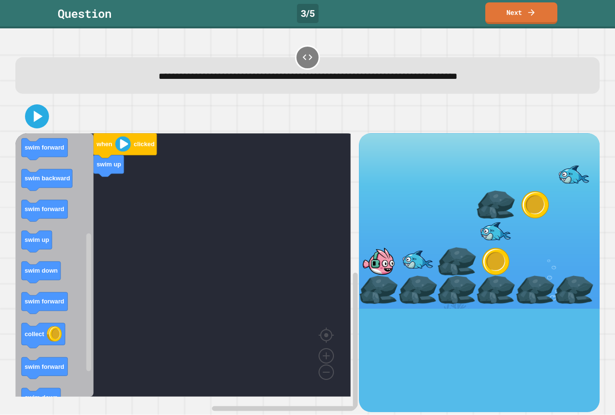
click at [87, 239] on div "when clicked swim up when clicked swim down swim backward swim down swim up col…" at bounding box center [187, 272] width 344 height 278
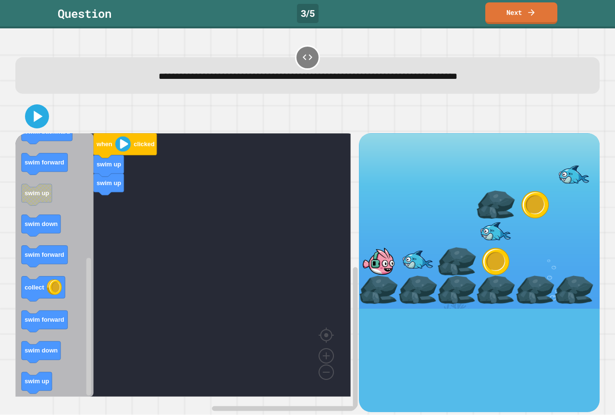
click at [93, 252] on icon "when clicked swim down swim backward swim down swim up collect swim forward swi…" at bounding box center [54, 264] width 78 height 263
click at [97, 294] on div "when clicked swim up swim up when clicked swim down swim backward swim down swi…" at bounding box center [187, 272] width 344 height 278
click at [87, 255] on div "when clicked swim up swim up when clicked swim down swim backward swim down swi…" at bounding box center [187, 272] width 344 height 278
click at [84, 323] on icon "when clicked swim down swim backward swim down swim up collect swim forward swi…" at bounding box center [54, 264] width 78 height 263
click at [93, 243] on icon "when clicked swim down swim backward swim down swim up collect swim forward swi…" at bounding box center [54, 264] width 78 height 263
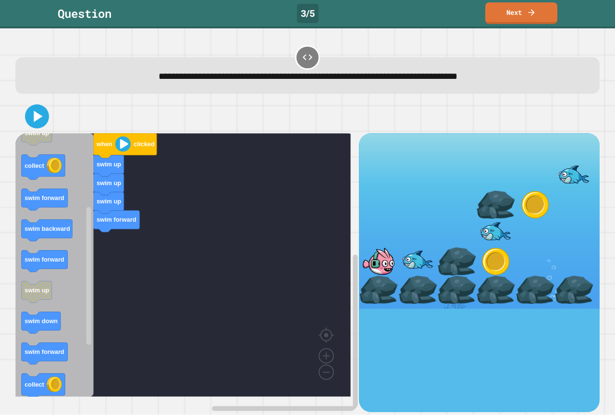
click at [95, 273] on div "when clicked swim up swim up swim up swim forward when clicked swim down swim b…" at bounding box center [187, 272] width 344 height 278
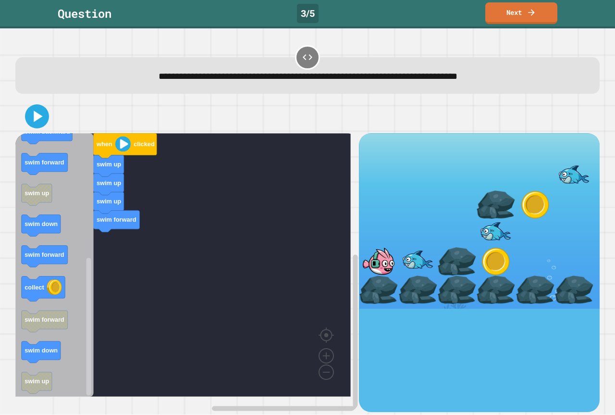
click at [124, 240] on div "when clicked swim up swim up swim up swim forward when clicked swim down swim b…" at bounding box center [187, 272] width 344 height 278
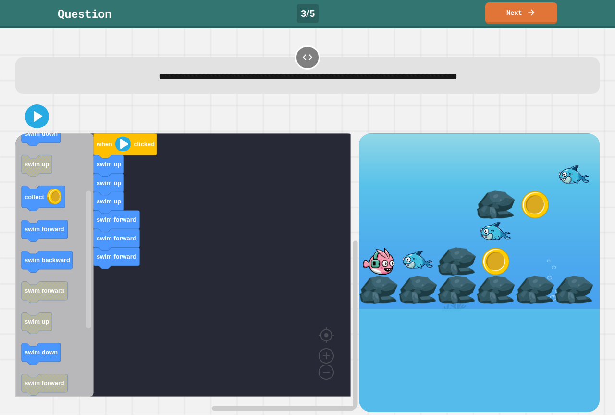
click at [94, 227] on div "when clicked swim up swim up swim up swim forward swim forward swim forward whe…" at bounding box center [187, 272] width 344 height 278
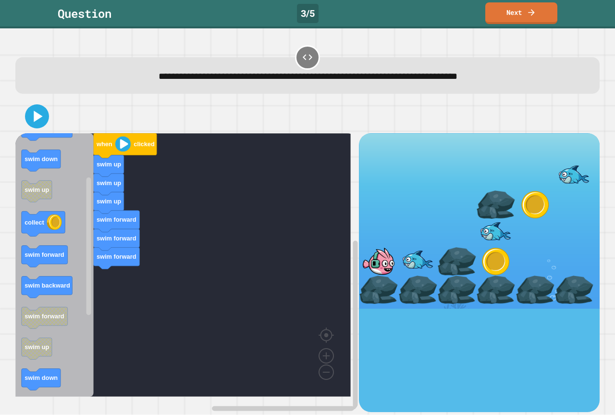
click at [96, 256] on div "when clicked swim up swim up swim up swim forward swim forward swim forward whe…" at bounding box center [187, 272] width 344 height 278
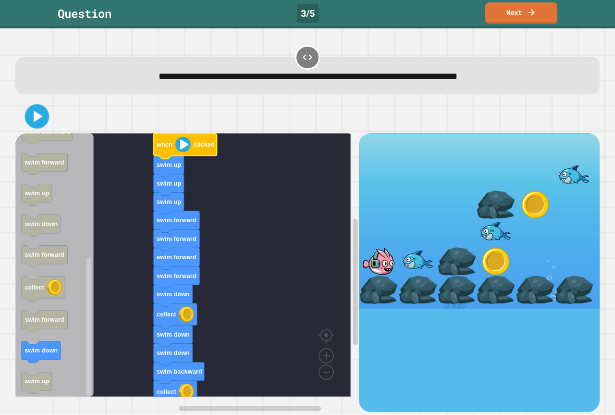
click at [33, 124] on icon at bounding box center [37, 117] width 20 height 20
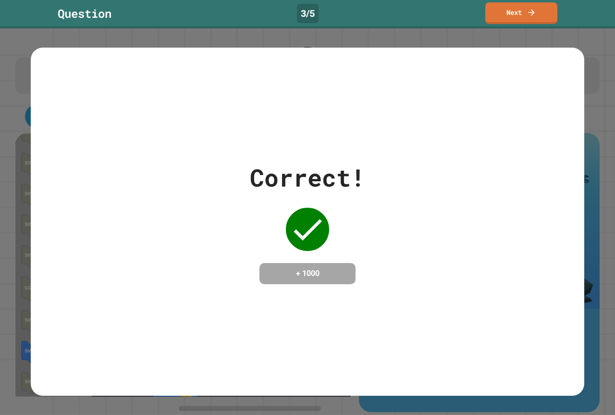
click at [231, 385] on div "Correct! + 1000" at bounding box center [308, 222] width 554 height 348
click at [548, 9] on link "Next" at bounding box center [521, 12] width 71 height 23
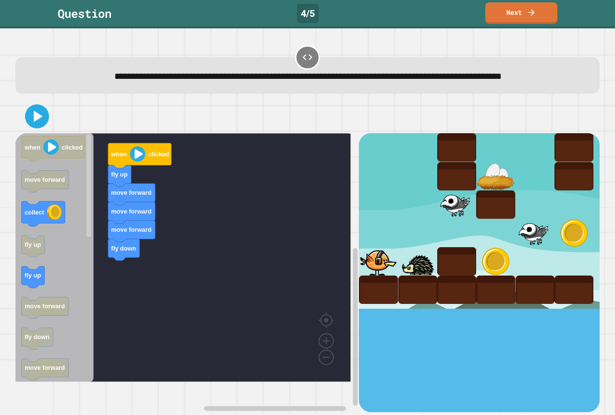
click at [95, 251] on div "when clicked fly up move forward move forward move forward fly down when clicke…" at bounding box center [187, 272] width 344 height 278
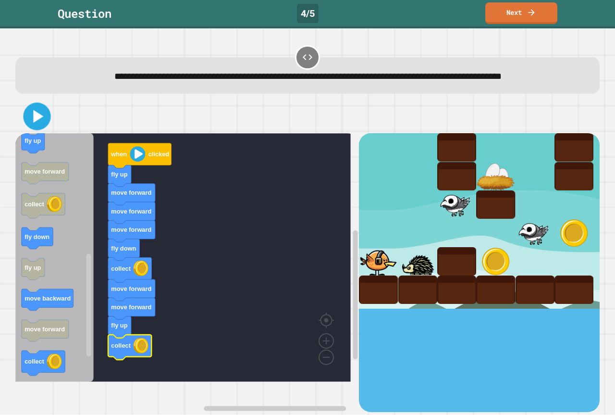
click at [38, 123] on icon at bounding box center [38, 116] width 10 height 13
click at [535, 12] on icon at bounding box center [532, 11] width 10 height 10
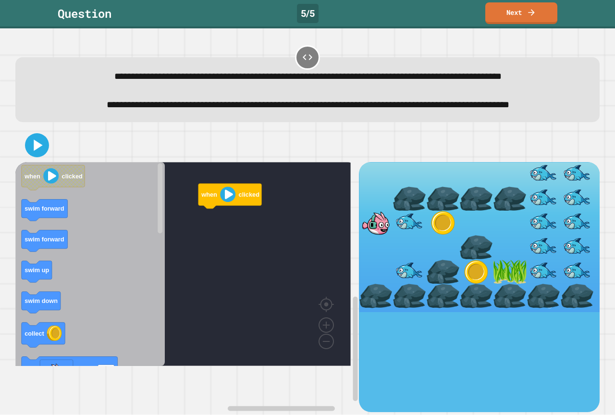
click at [262, 162] on div at bounding box center [307, 145] width 585 height 34
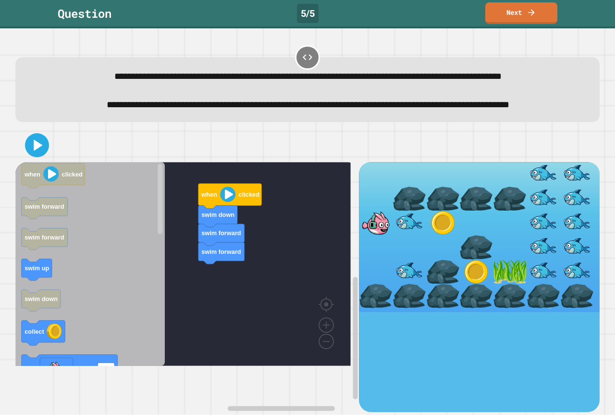
click at [167, 302] on div "when clicked swim down swim forward swim forward when clicked swim forward swim…" at bounding box center [187, 287] width 344 height 250
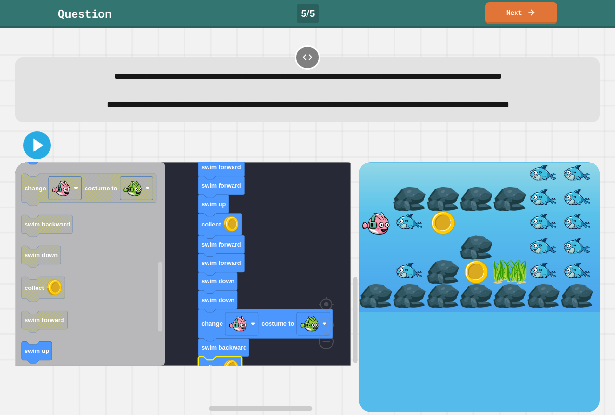
click at [45, 156] on icon at bounding box center [37, 145] width 22 height 22
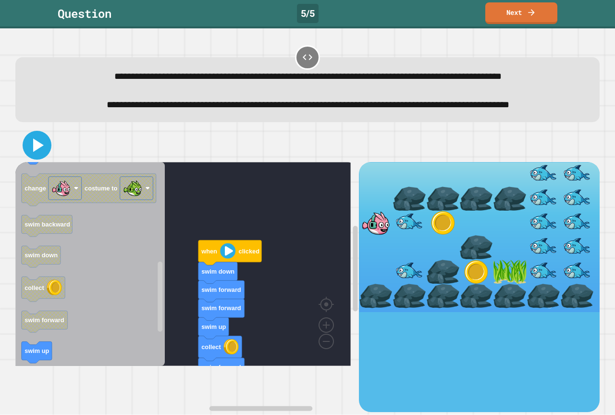
click at [42, 157] on icon at bounding box center [36, 145] width 23 height 23
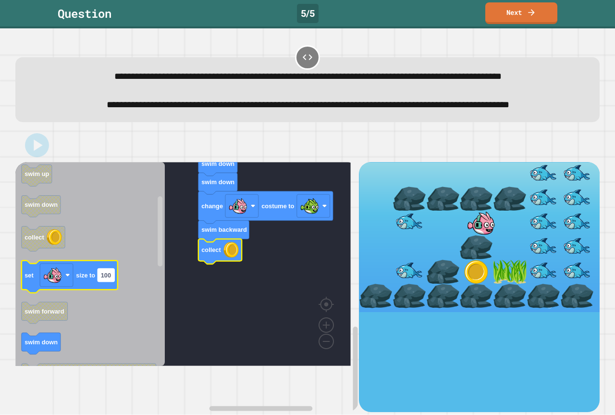
click at [107, 282] on rect "Blockly Workspace" at bounding box center [106, 275] width 17 height 13
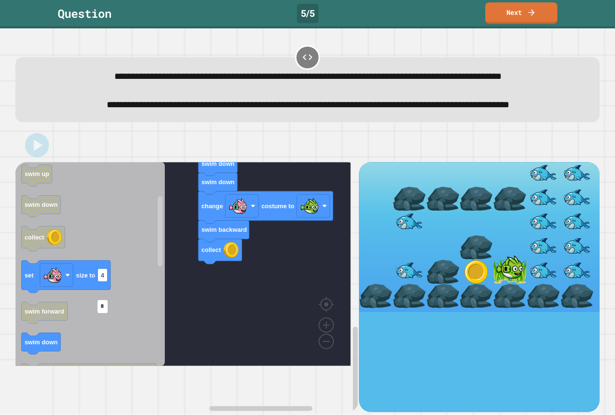
type input "**"
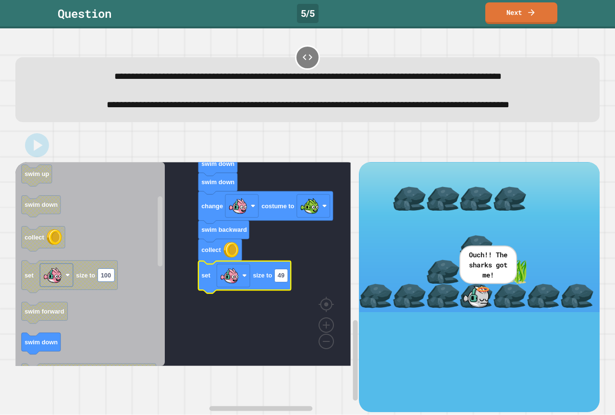
click at [35, 155] on icon at bounding box center [36, 145] width 19 height 19
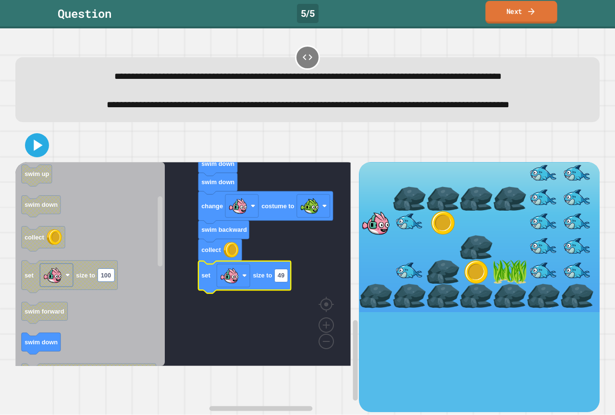
click at [498, 9] on link "Next" at bounding box center [522, 12] width 72 height 23
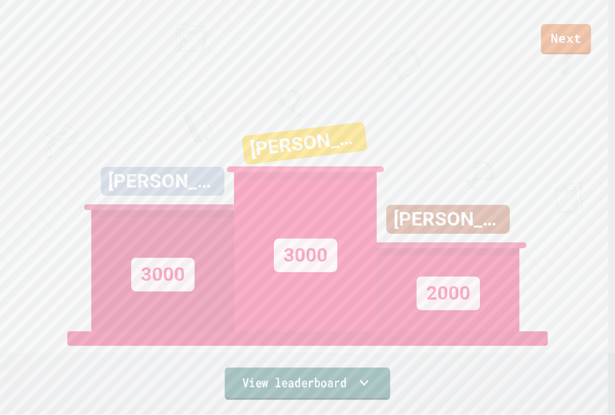
drag, startPoint x: 373, startPoint y: 379, endPoint x: 372, endPoint y: 363, distance: 15.9
click at [373, 378] on link "View leaderboard" at bounding box center [308, 383] width 166 height 32
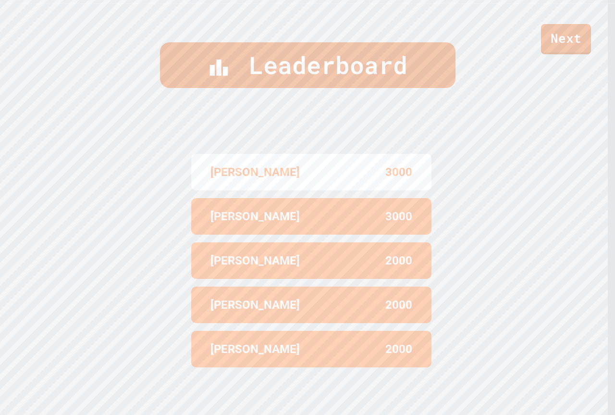
scroll to position [411, 0]
click at [560, 36] on link "Next" at bounding box center [566, 39] width 50 height 32
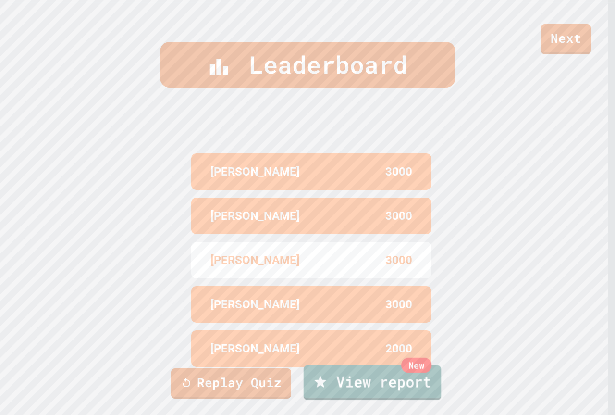
click at [373, 384] on link "New View report" at bounding box center [373, 382] width 138 height 35
drag, startPoint x: 541, startPoint y: 48, endPoint x: 542, endPoint y: 43, distance: 4.9
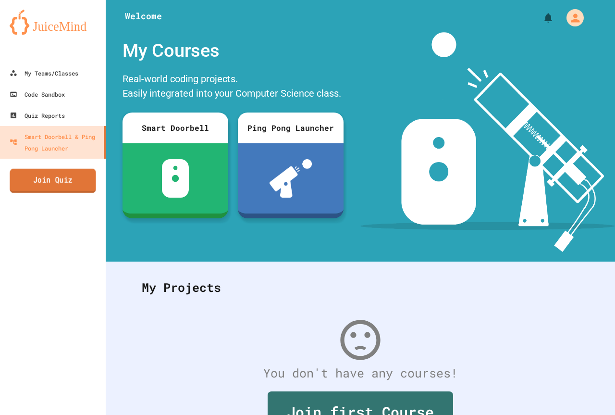
click at [70, 173] on link "Join Quiz" at bounding box center [53, 181] width 86 height 24
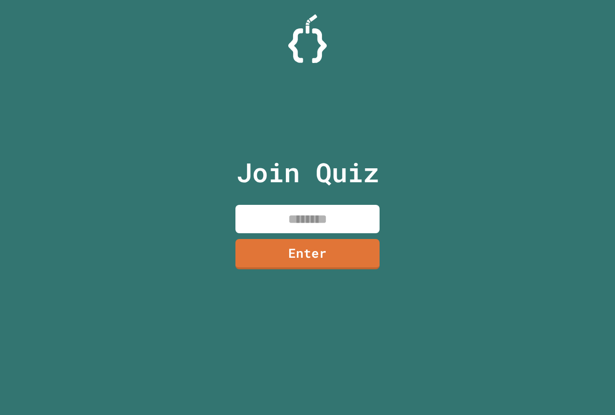
click at [312, 225] on input at bounding box center [308, 219] width 144 height 28
type input "********"
click at [366, 255] on link "Enter" at bounding box center [308, 253] width 142 height 32
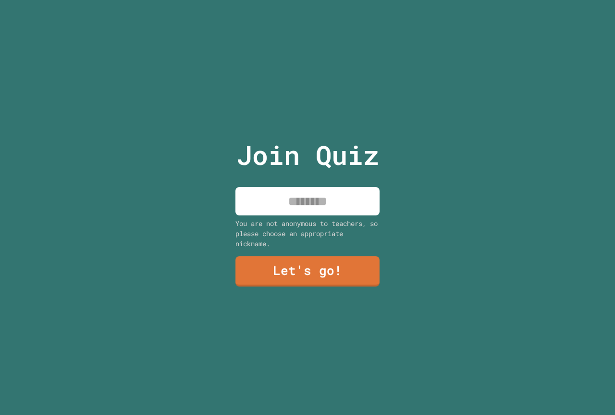
click at [326, 196] on input at bounding box center [308, 201] width 144 height 28
type input "**********"
click at [301, 258] on link "Let's go!" at bounding box center [308, 271] width 142 height 32
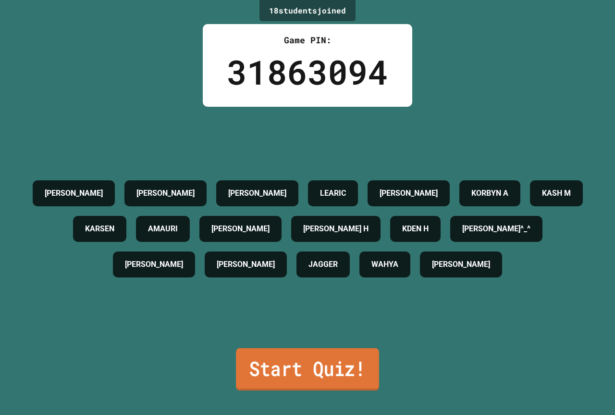
click at [320, 355] on link "Start Quiz!" at bounding box center [307, 369] width 143 height 42
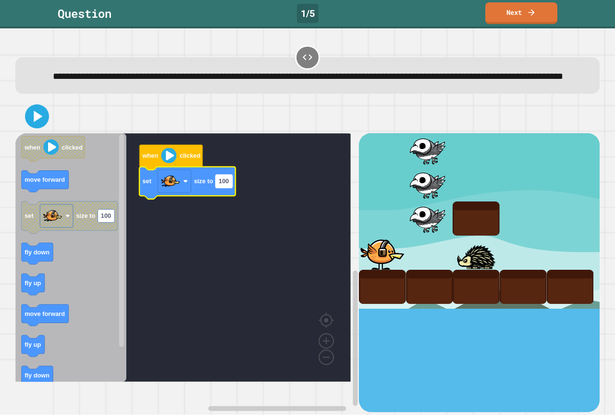
click at [230, 188] on rect "Blockly Workspace" at bounding box center [224, 181] width 17 height 13
type input "***"
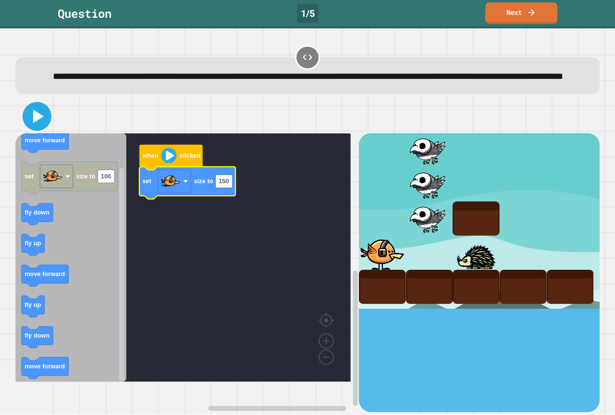
click at [30, 128] on icon at bounding box center [36, 116] width 23 height 23
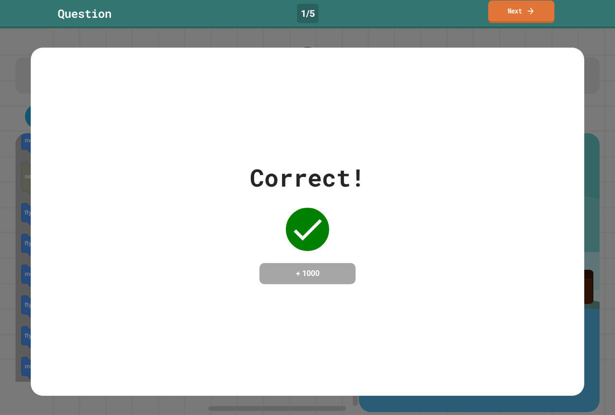
click at [485, 13] on div "Question 1 / 5 Next" at bounding box center [307, 13] width 615 height 22
drag, startPoint x: 498, startPoint y: 26, endPoint x: 489, endPoint y: 22, distance: 9.2
click at [489, 22] on div "Question 1 / 5 Next" at bounding box center [307, 14] width 615 height 28
click at [522, 6] on link "Next" at bounding box center [521, 12] width 71 height 23
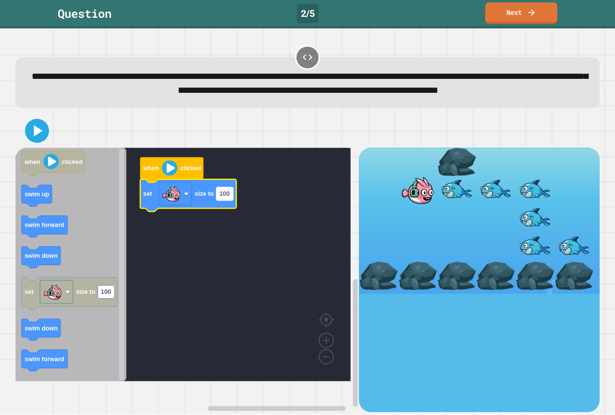
click at [224, 198] on text "100" at bounding box center [225, 193] width 10 height 7
type input "***"
click at [47, 268] on icon "when clicked swim up swim forward swim down set size to 100 swim down swim forw…" at bounding box center [70, 265] width 111 height 234
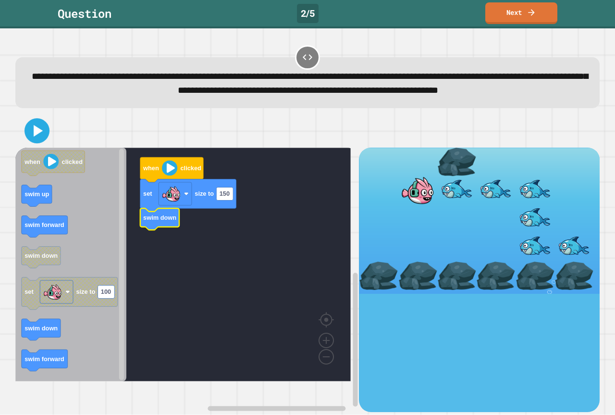
click at [36, 137] on icon at bounding box center [38, 131] width 9 height 12
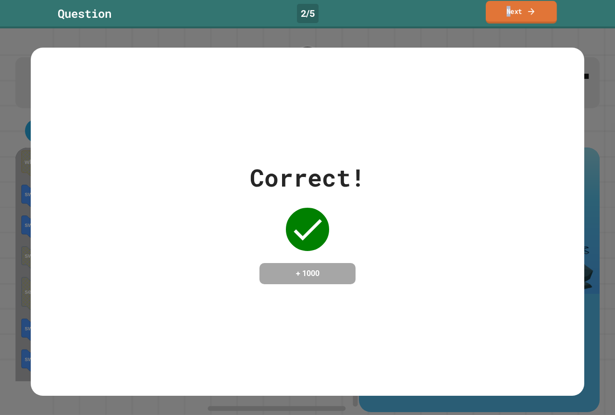
click at [508, 16] on link "Next" at bounding box center [521, 12] width 71 height 23
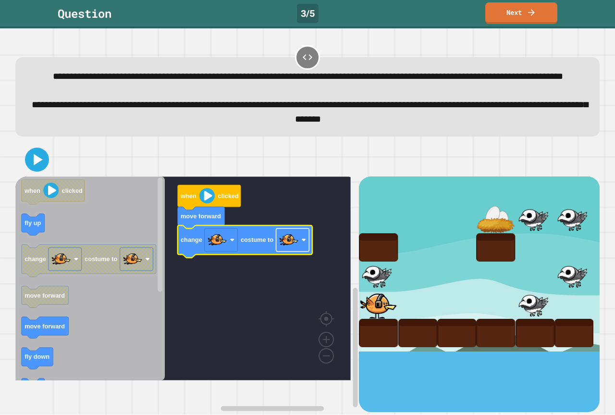
click at [285, 249] on image "Blockly Workspace" at bounding box center [288, 239] width 19 height 19
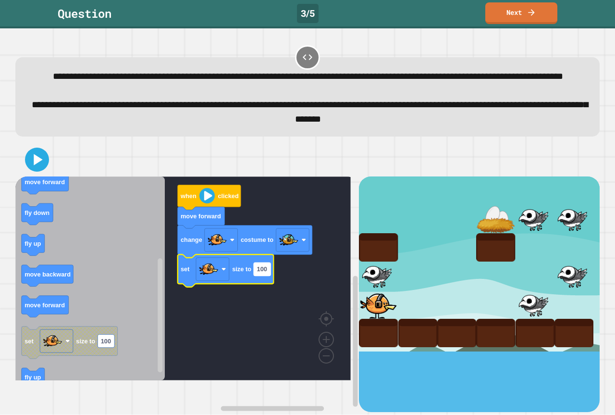
click at [269, 275] on rect "Blockly Workspace" at bounding box center [262, 268] width 17 height 13
type input "**"
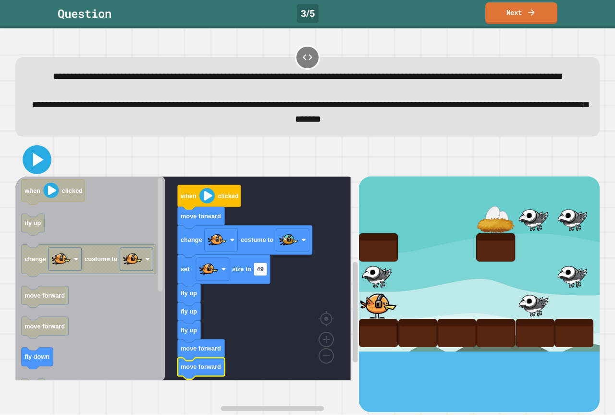
click at [43, 171] on icon at bounding box center [36, 159] width 23 height 23
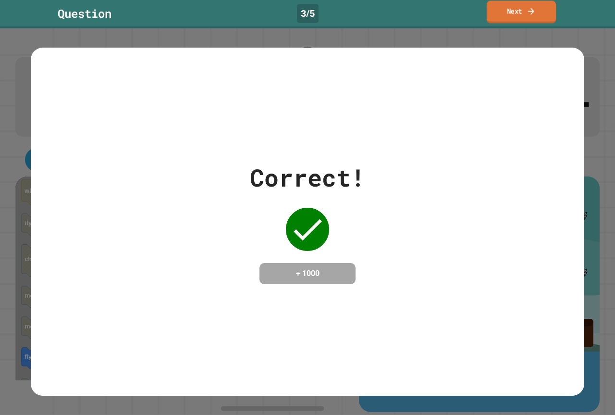
click at [544, 8] on link "Next" at bounding box center [521, 12] width 69 height 23
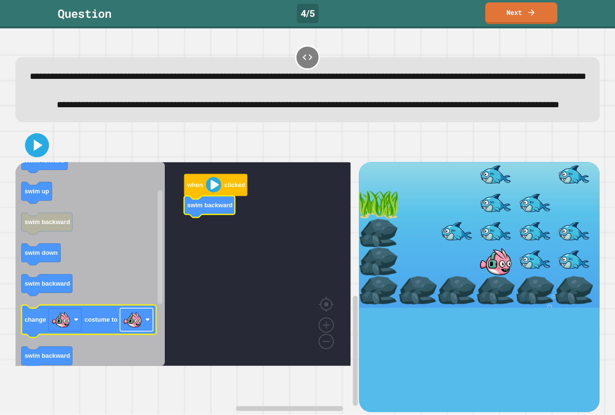
click at [144, 331] on rect "Blockly Workspace" at bounding box center [136, 319] width 33 height 23
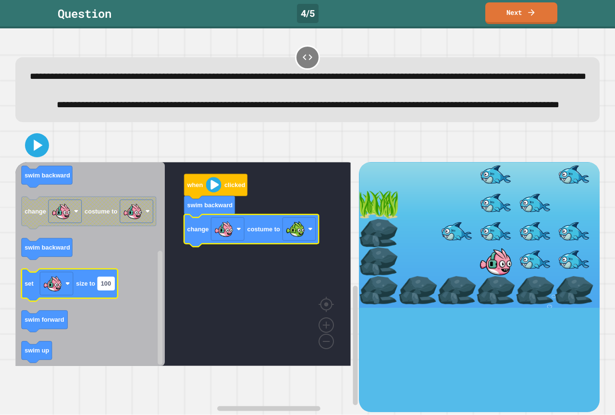
click at [106, 290] on rect "Blockly Workspace" at bounding box center [106, 283] width 17 height 13
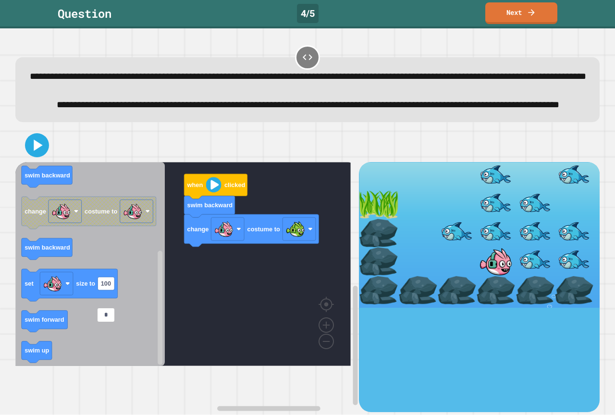
type input "**"
click at [67, 295] on rect "Blockly Workspace" at bounding box center [56, 283] width 33 height 23
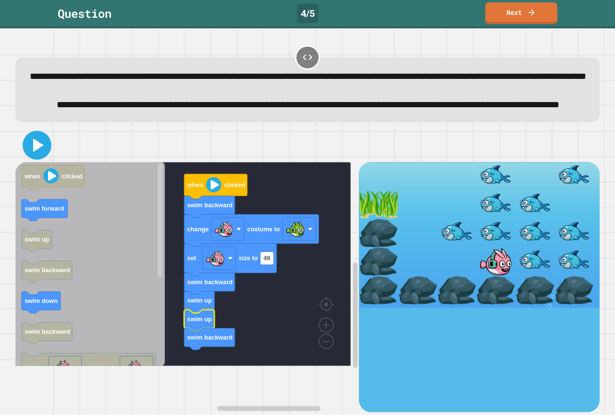
click at [39, 152] on icon at bounding box center [38, 144] width 11 height 13
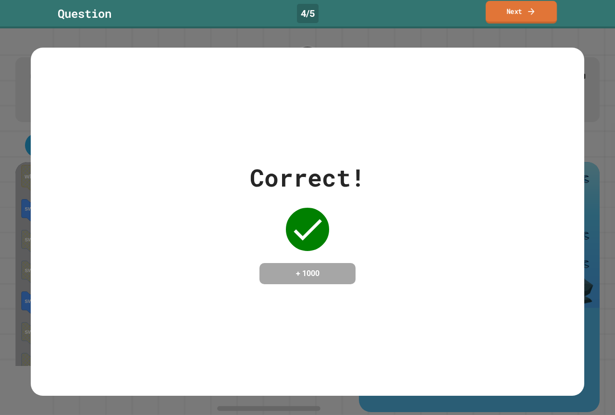
click at [513, 9] on link "Next" at bounding box center [521, 12] width 71 height 23
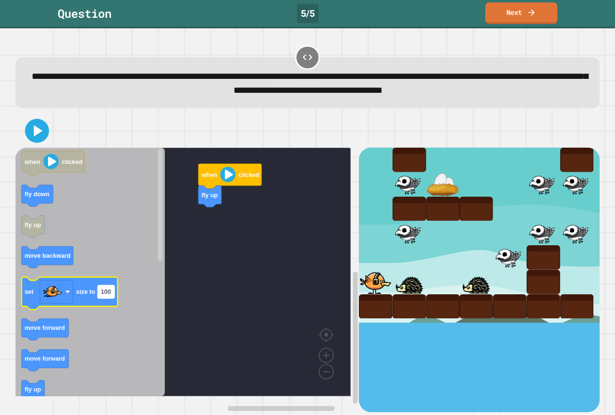
click at [112, 294] on rect "Blockly Workspace" at bounding box center [106, 292] width 17 height 13
type input "**"
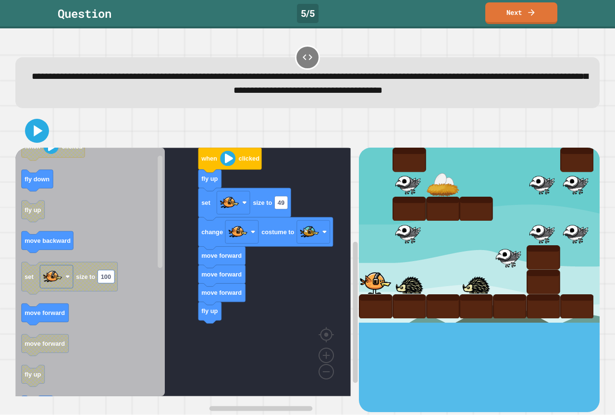
click at [117, 311] on icon "when clicked fly down fly up move backward set size to 100 move forward move fo…" at bounding box center [89, 272] width 149 height 249
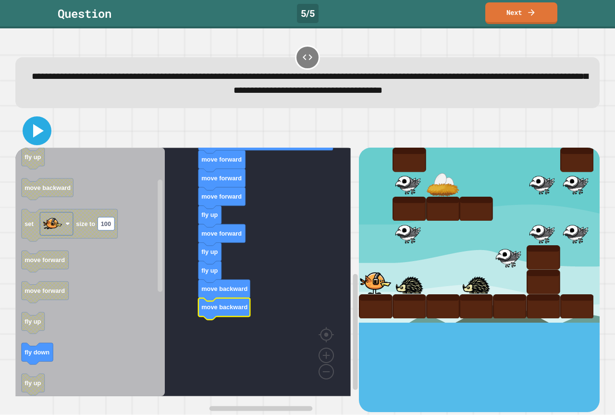
drag, startPoint x: 42, startPoint y: 125, endPoint x: 32, endPoint y: 128, distance: 10.4
click at [37, 126] on icon at bounding box center [36, 130] width 23 height 23
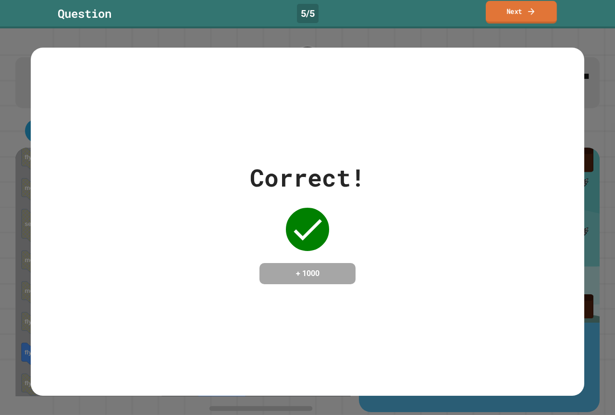
click at [512, 7] on link "Next" at bounding box center [521, 12] width 71 height 23
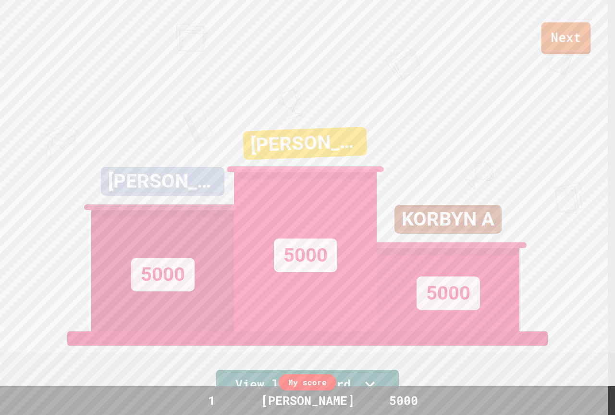
click at [573, 45] on link "Next" at bounding box center [567, 38] width 50 height 32
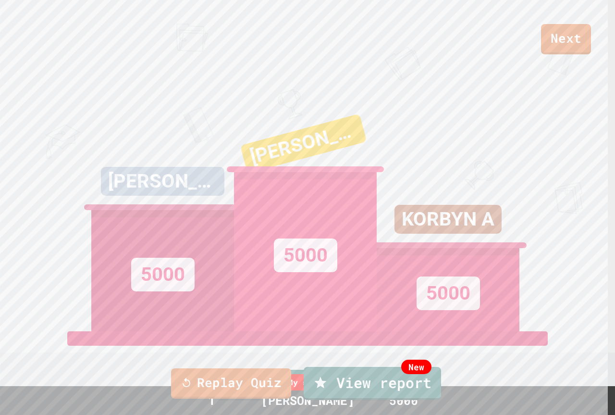
drag, startPoint x: 325, startPoint y: 274, endPoint x: 266, endPoint y: 160, distance: 128.1
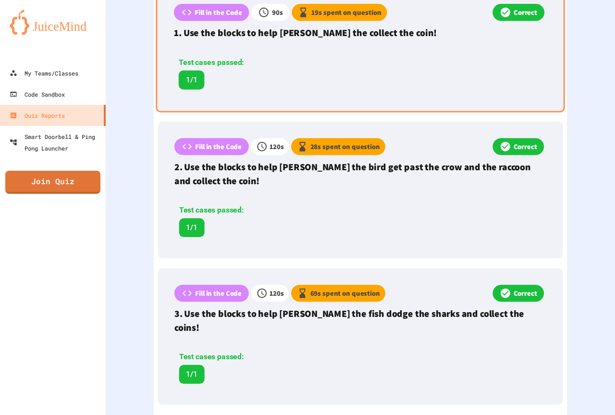
scroll to position [302, 0]
